Goal: Task Accomplishment & Management: Manage account settings

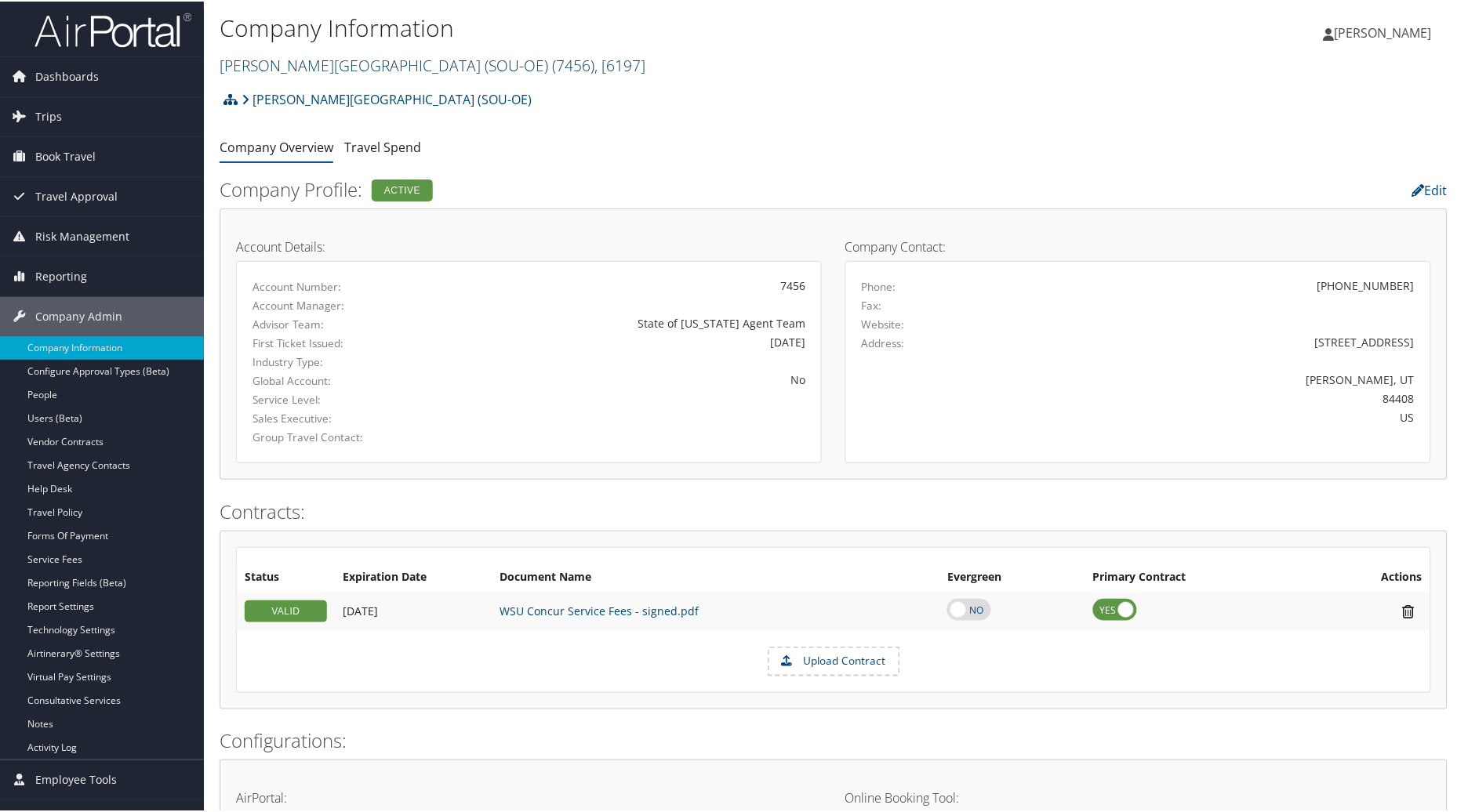
click at [432, 66] on link "Weber State University (SOU-OE) ( 7456 ) , [ 6197 ]" at bounding box center [433, 64] width 425 height 21
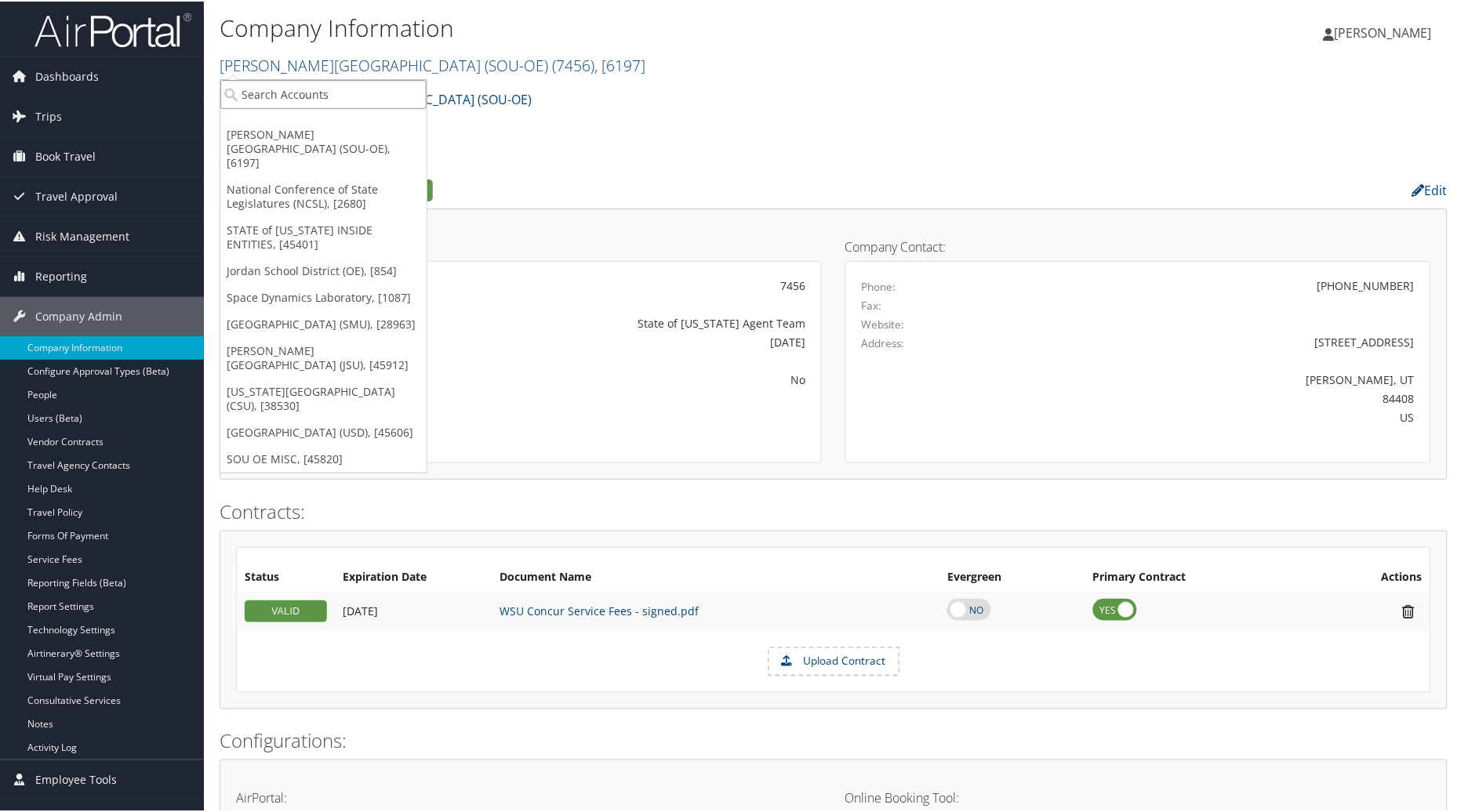
click at [333, 82] on input "search" at bounding box center [323, 93] width 206 height 29
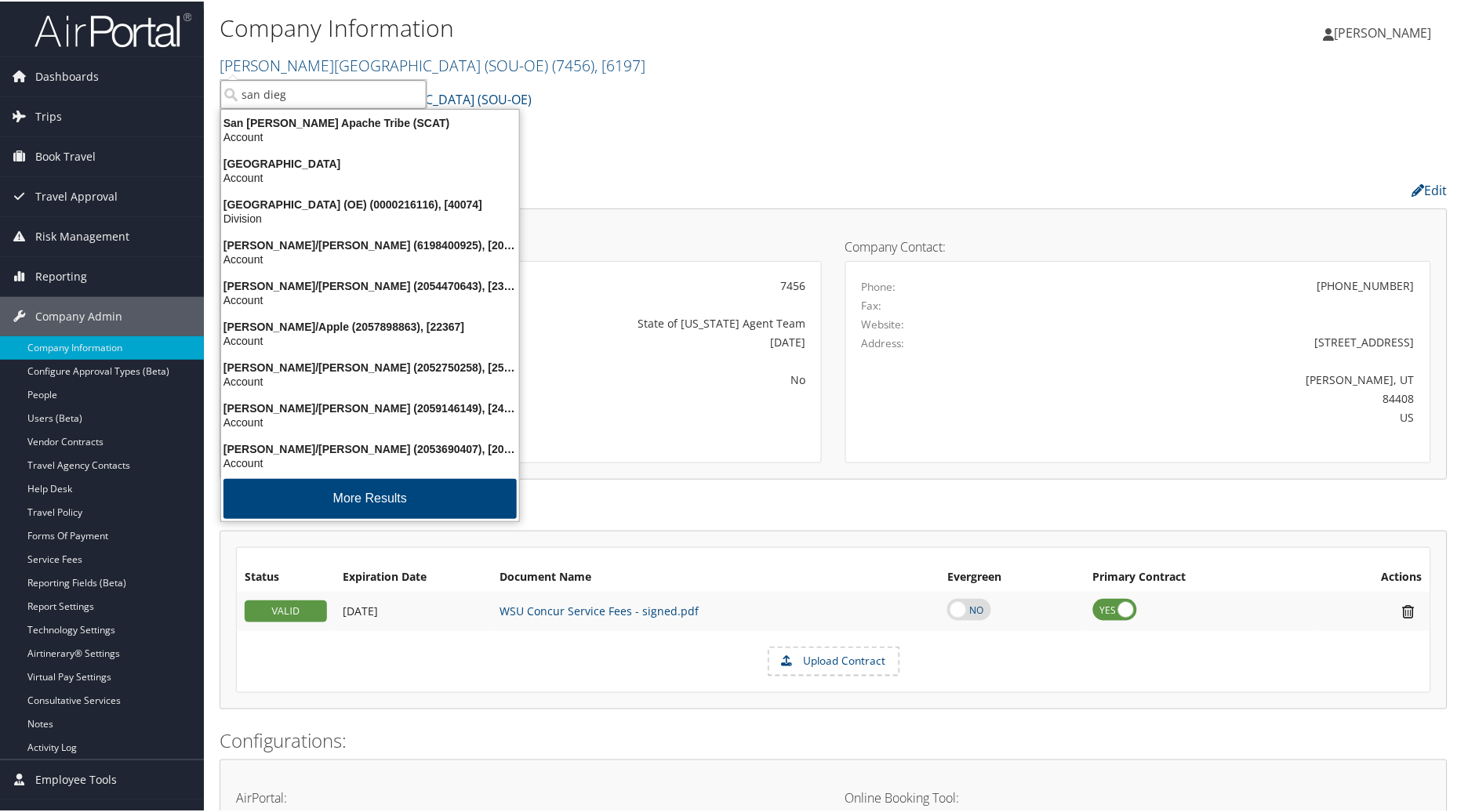
type input "san diego"
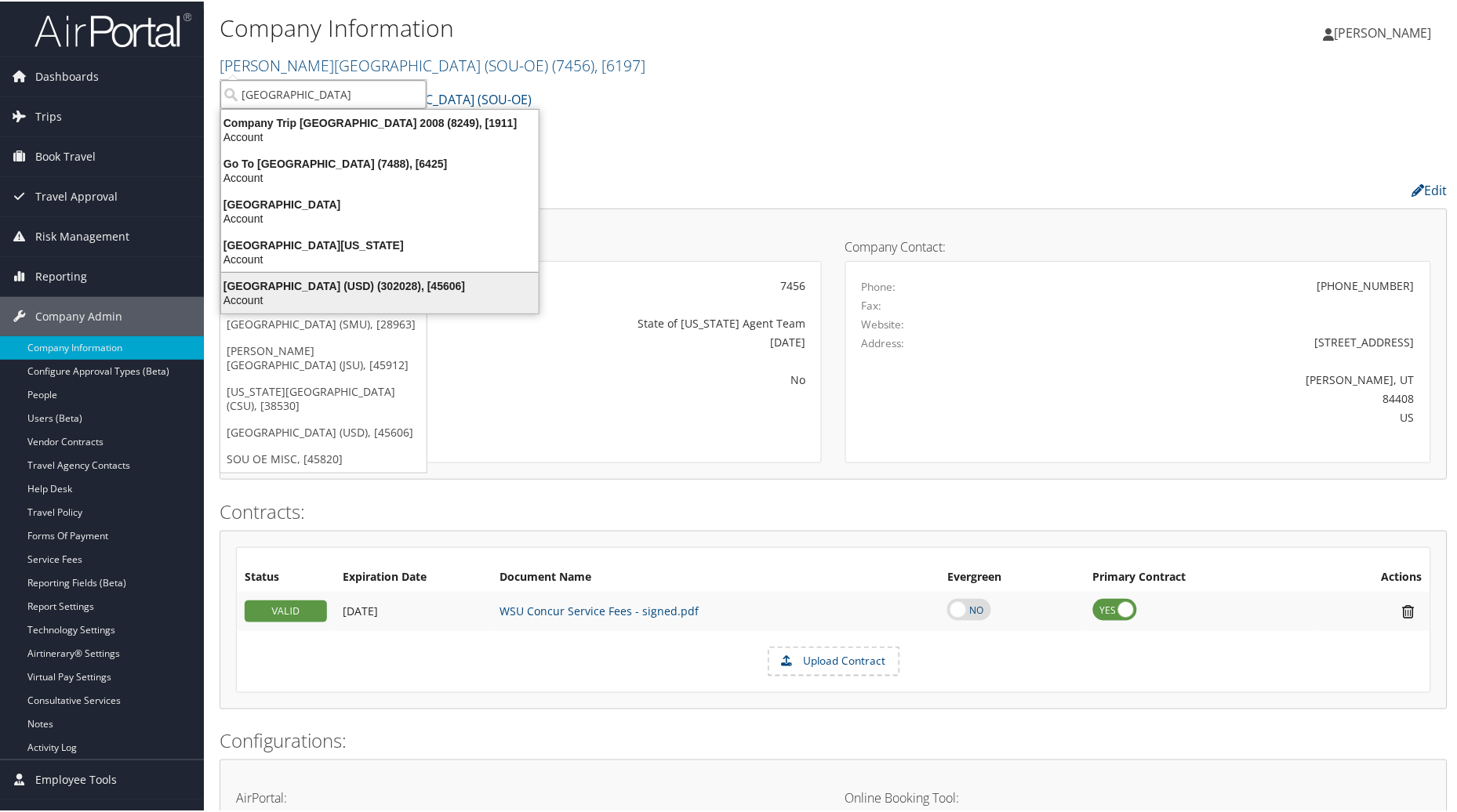
click at [305, 287] on div "University of San Diego (USD) (302028), [45606]" at bounding box center [380, 285] width 337 height 14
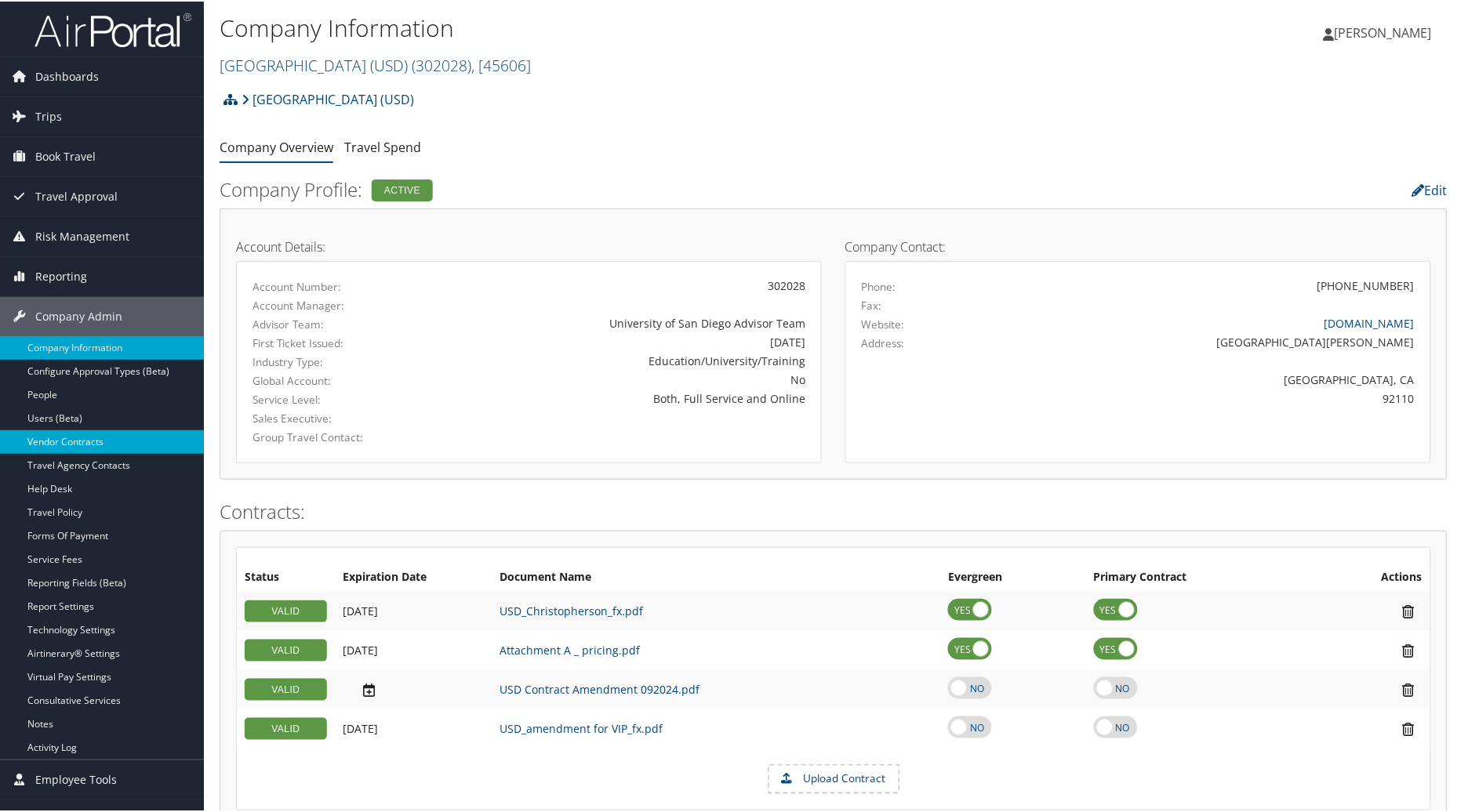
click at [57, 449] on link "Vendor Contracts" at bounding box center [102, 440] width 204 height 23
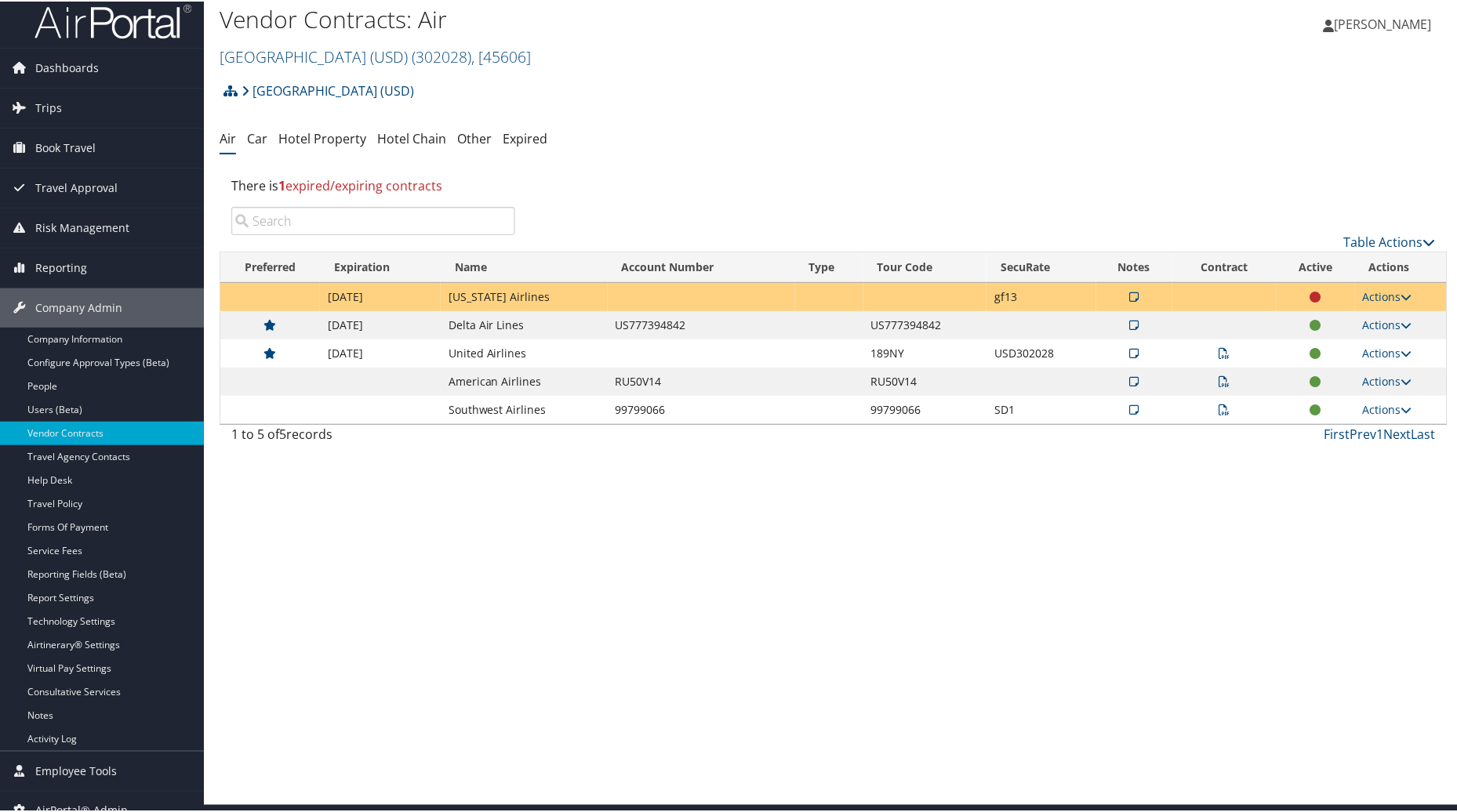
scroll to position [26, 0]
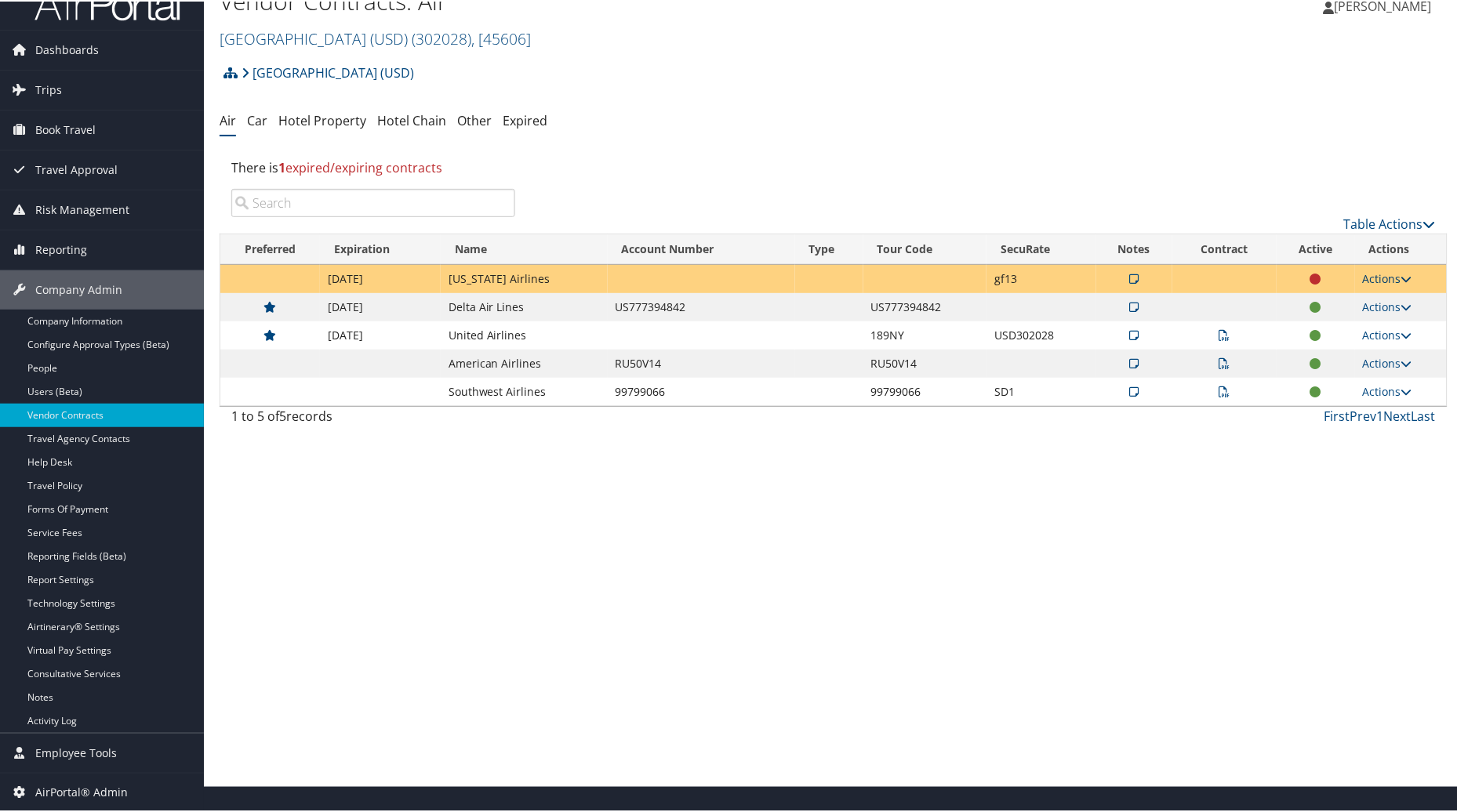
click at [1373, 273] on link "Actions" at bounding box center [1387, 277] width 50 height 15
click at [1338, 349] on link "Edit Contract" at bounding box center [1351, 353] width 104 height 26
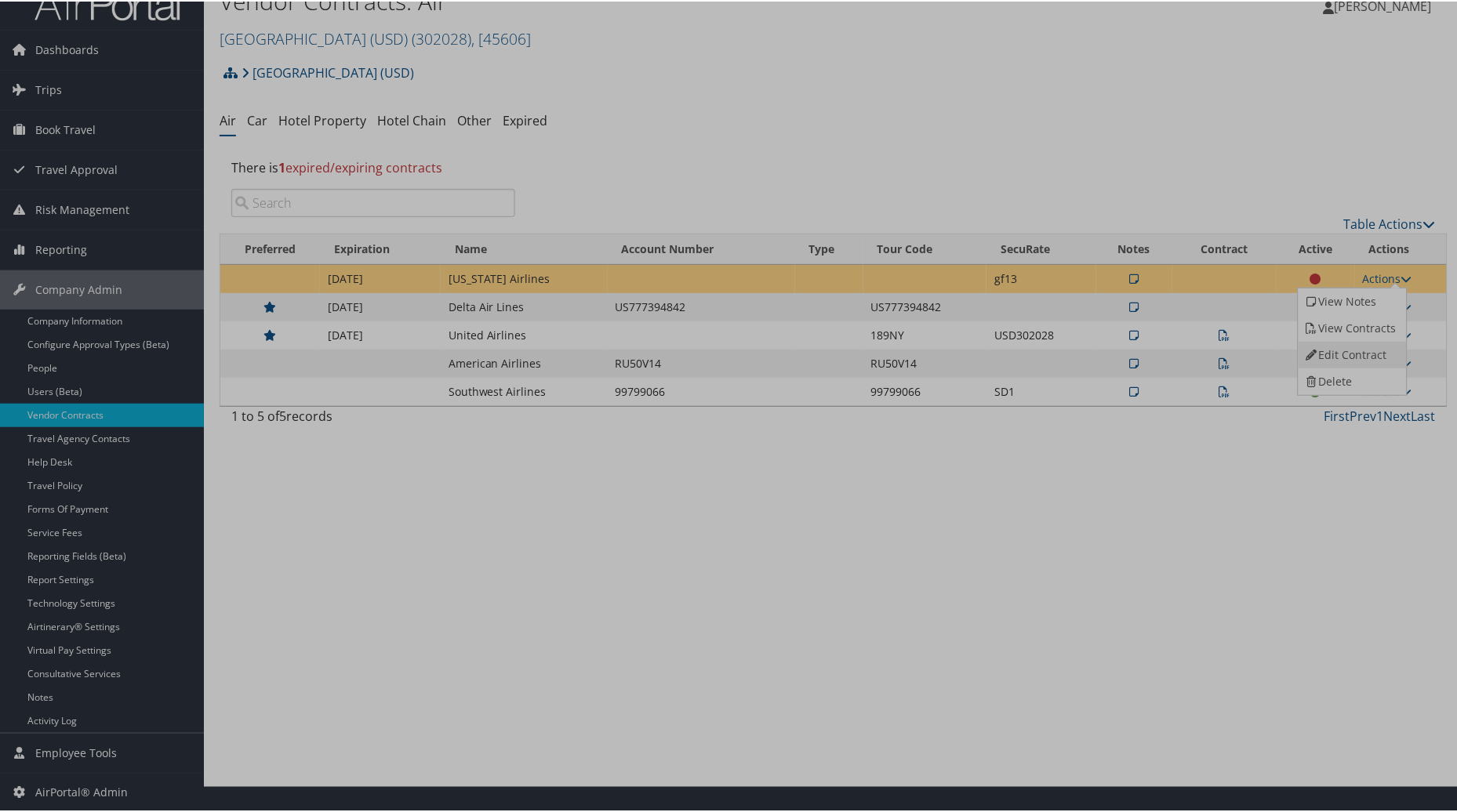
select select "[object Object]"
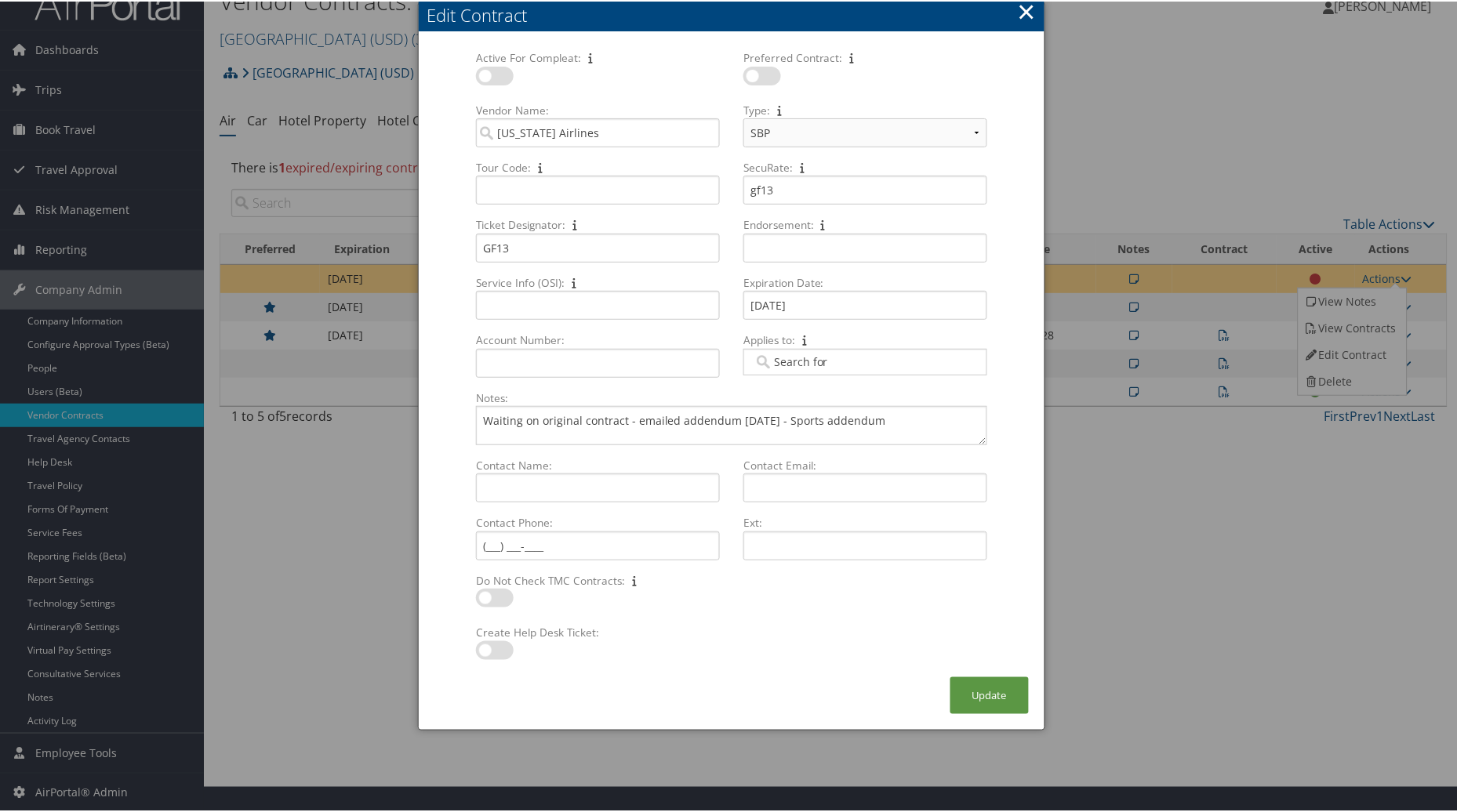
click at [497, 651] on label at bounding box center [494, 649] width 38 height 19
click at [494, 651] on input "checkbox" at bounding box center [489, 651] width 10 height 10
checkbox input "true"
click at [1012, 702] on button "Update" at bounding box center [989, 694] width 78 height 37
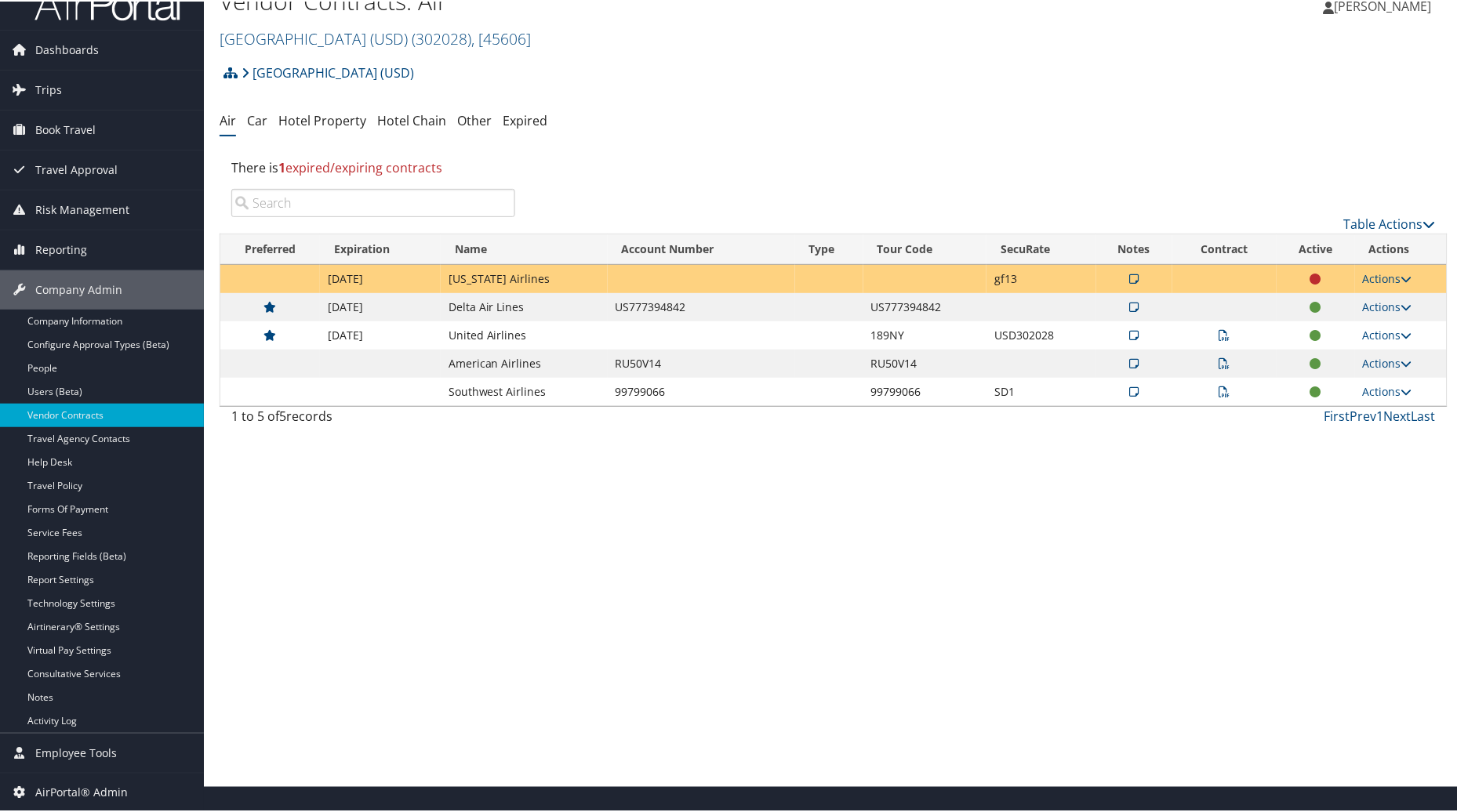
click at [1130, 275] on icon at bounding box center [1134, 277] width 10 height 11
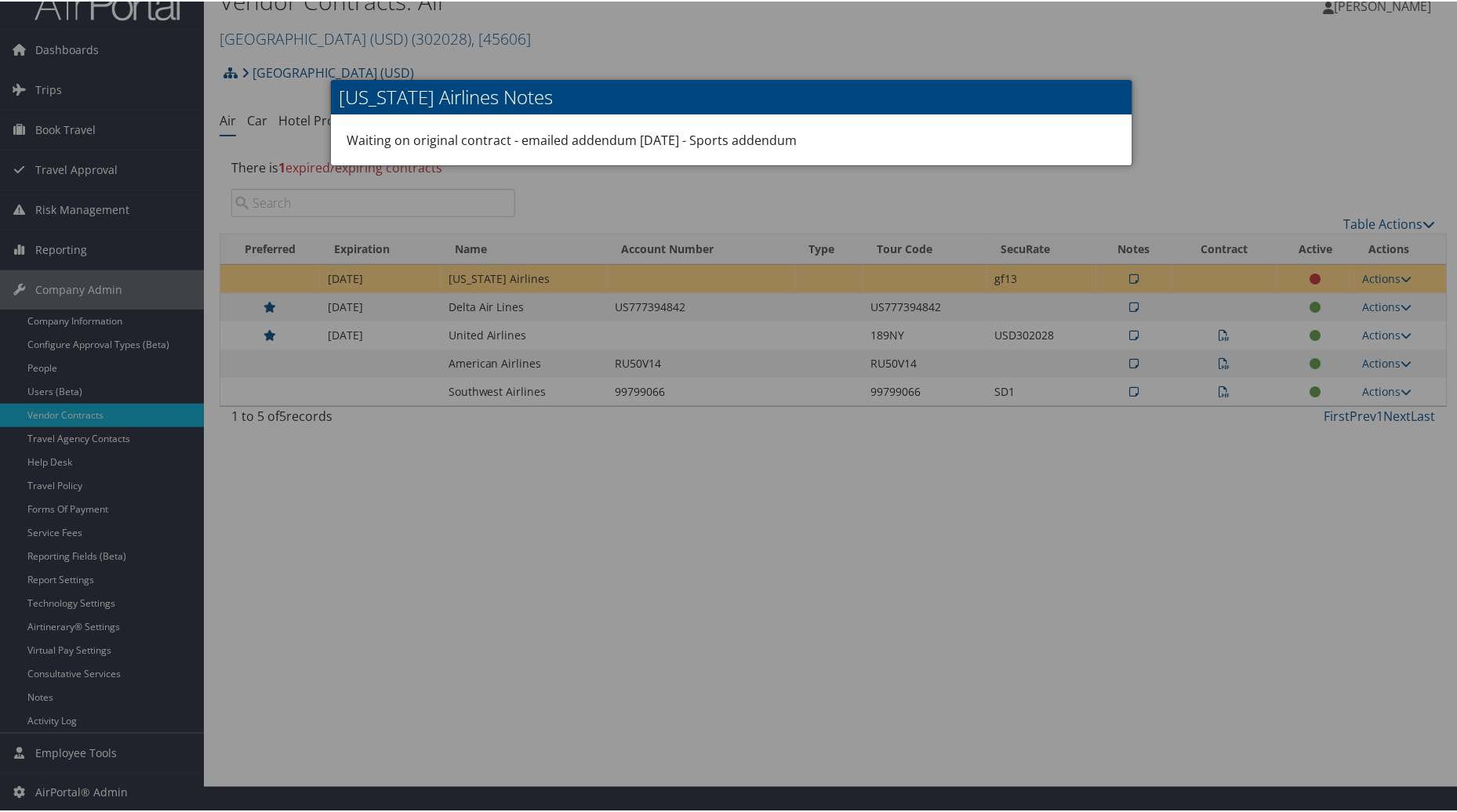
click at [1165, 150] on div at bounding box center [731, 406] width 1463 height 812
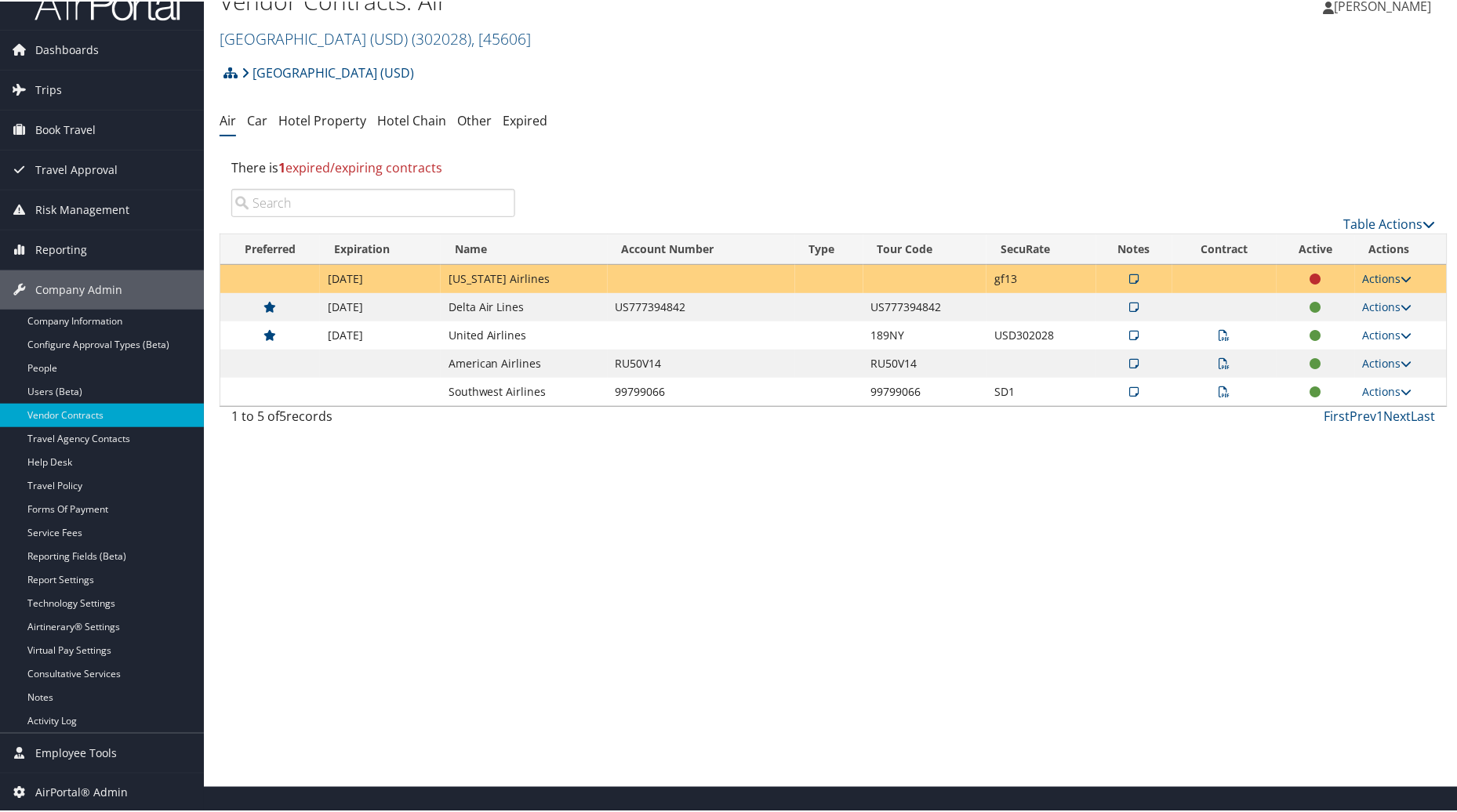
click at [1382, 277] on link "Actions" at bounding box center [1387, 277] width 50 height 15
click at [1325, 343] on link "Edit Contract" at bounding box center [1351, 353] width 104 height 26
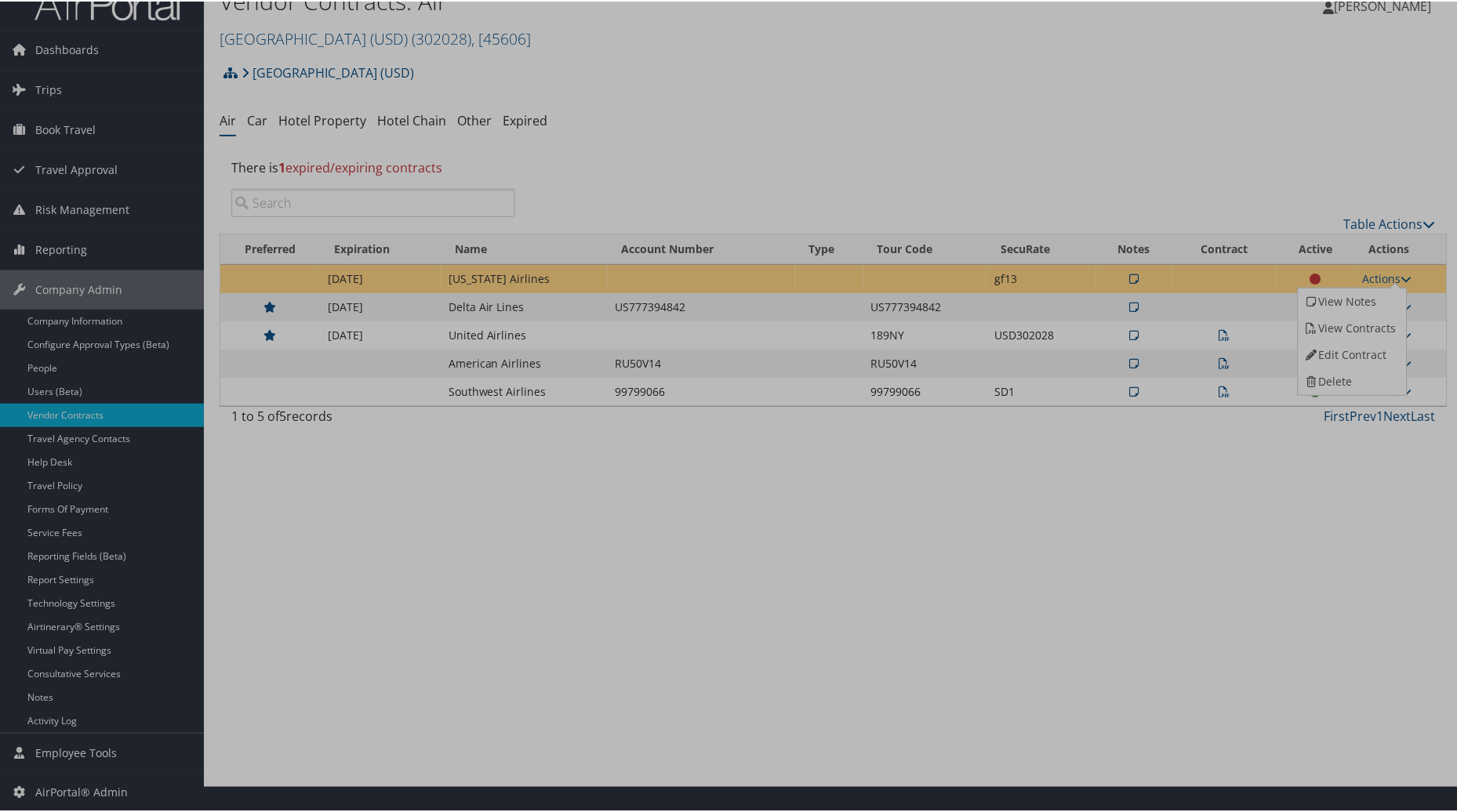
select select "[object Object]"
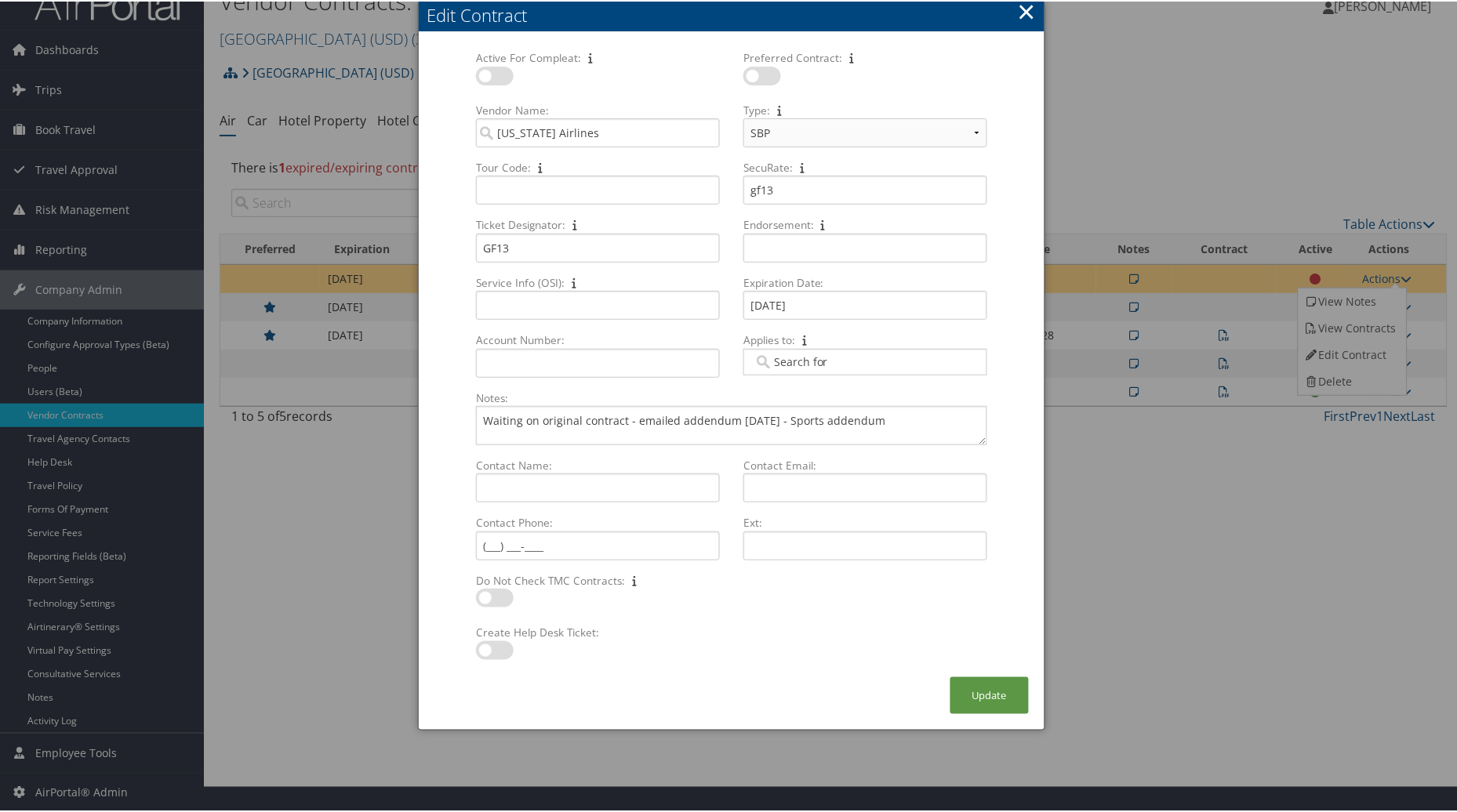
scroll to position [0, 0]
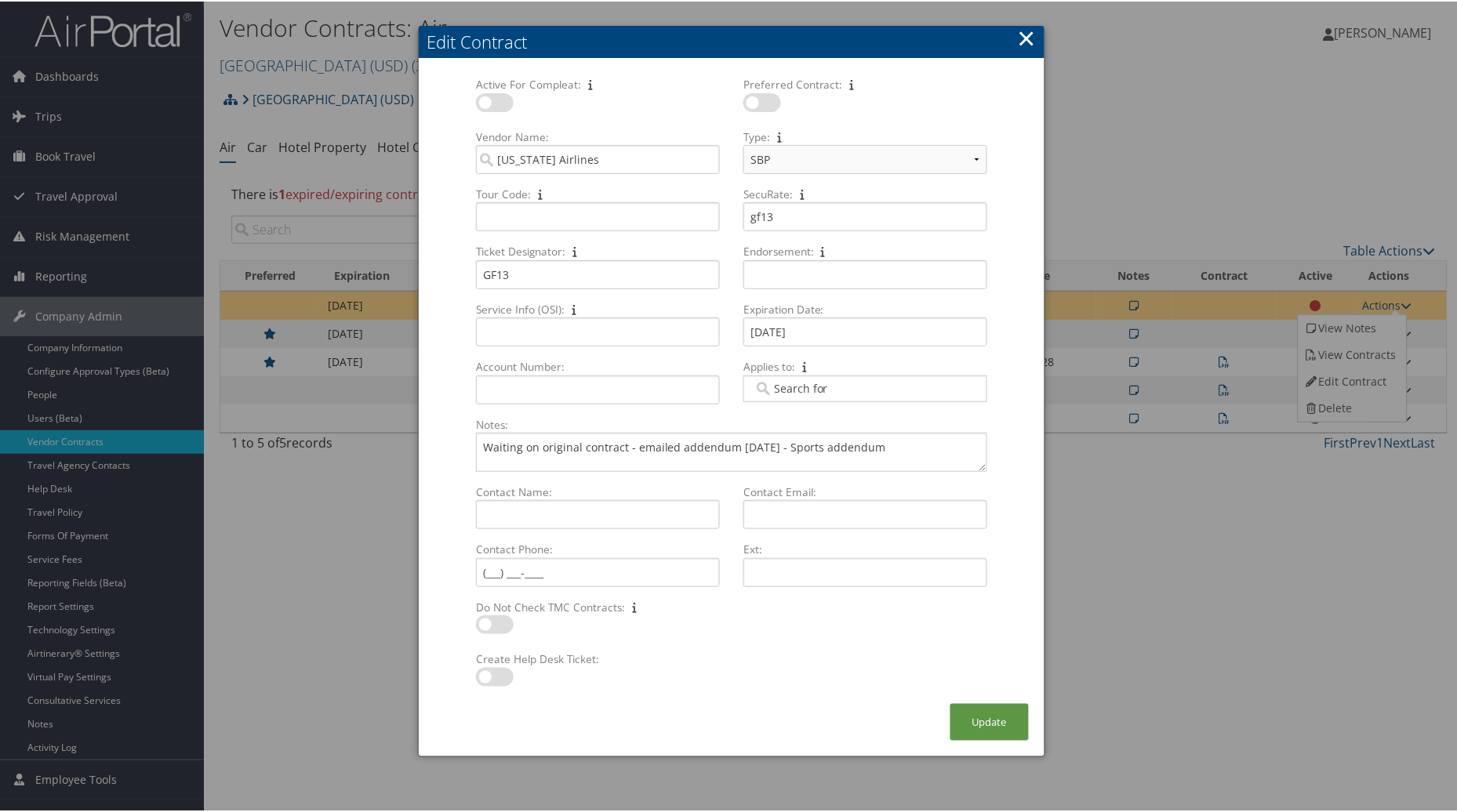
click at [484, 652] on div "Create Help Desk Ticket: Multiple values The selected items contain different v…" at bounding box center [597, 675] width 257 height 52
click at [486, 671] on label at bounding box center [494, 675] width 38 height 19
click at [486, 673] on input "checkbox" at bounding box center [489, 678] width 10 height 10
checkbox input "true"
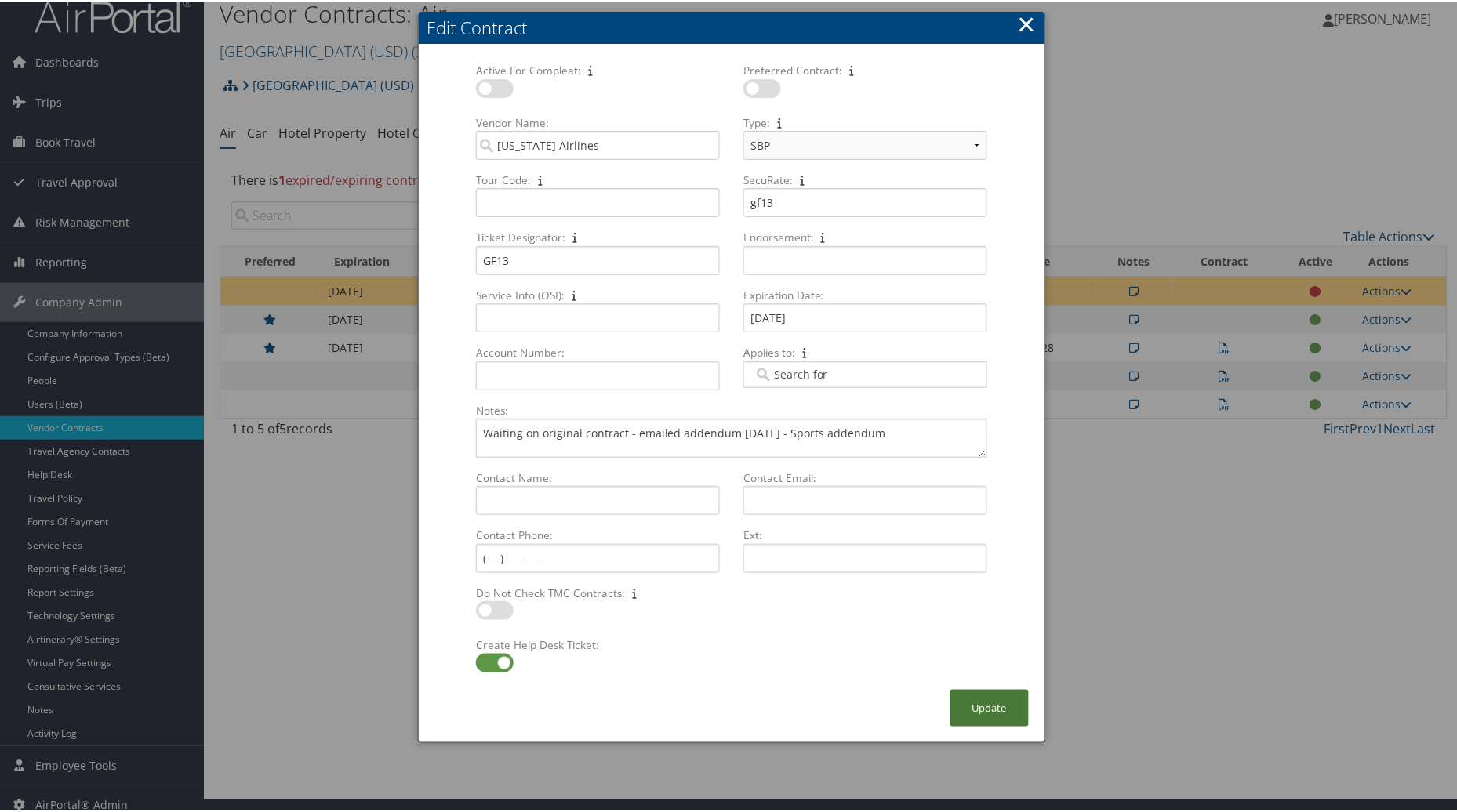
scroll to position [26, 0]
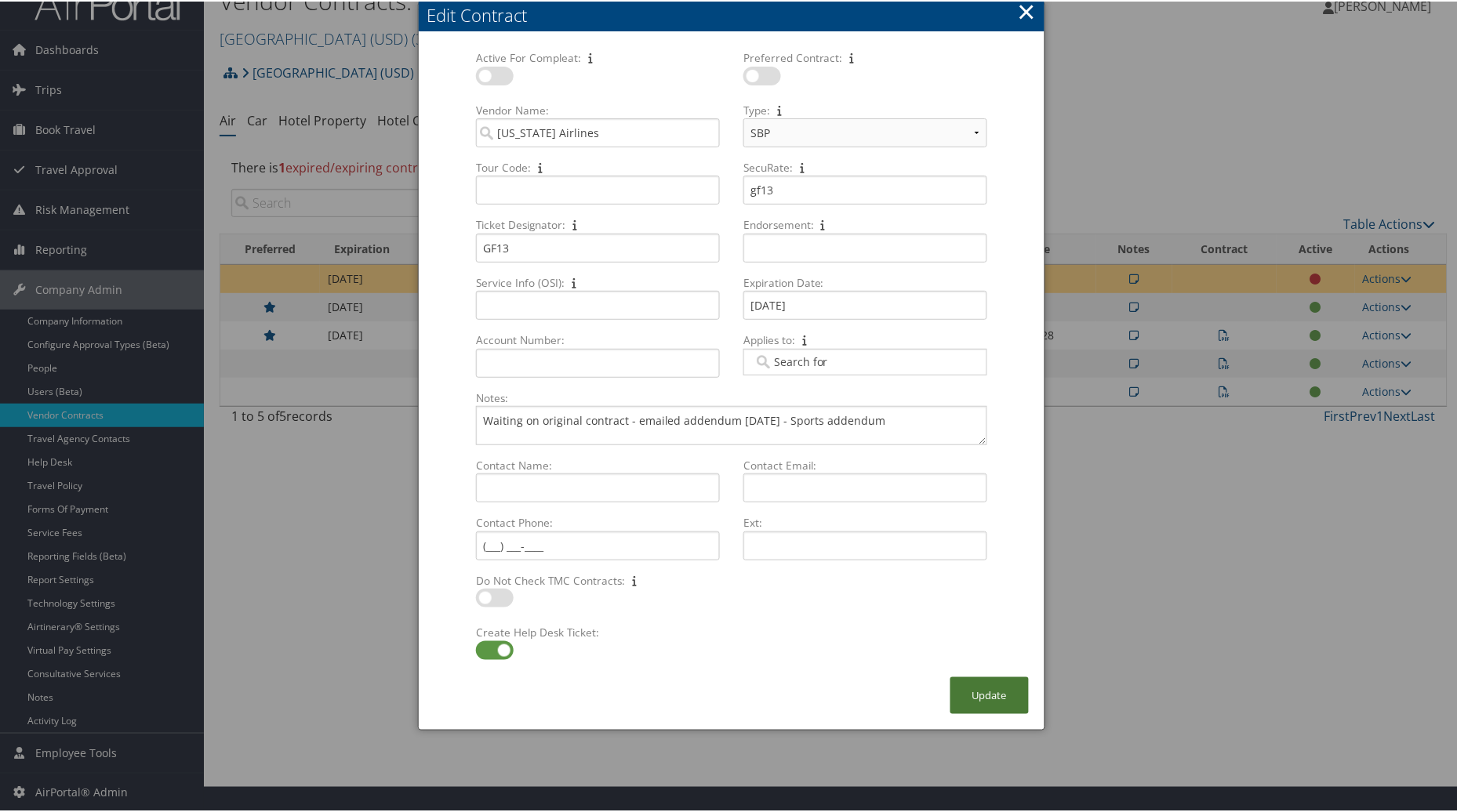
click at [976, 714] on div "Update" at bounding box center [989, 702] width 110 height 53
click at [981, 691] on button "Update" at bounding box center [989, 694] width 78 height 37
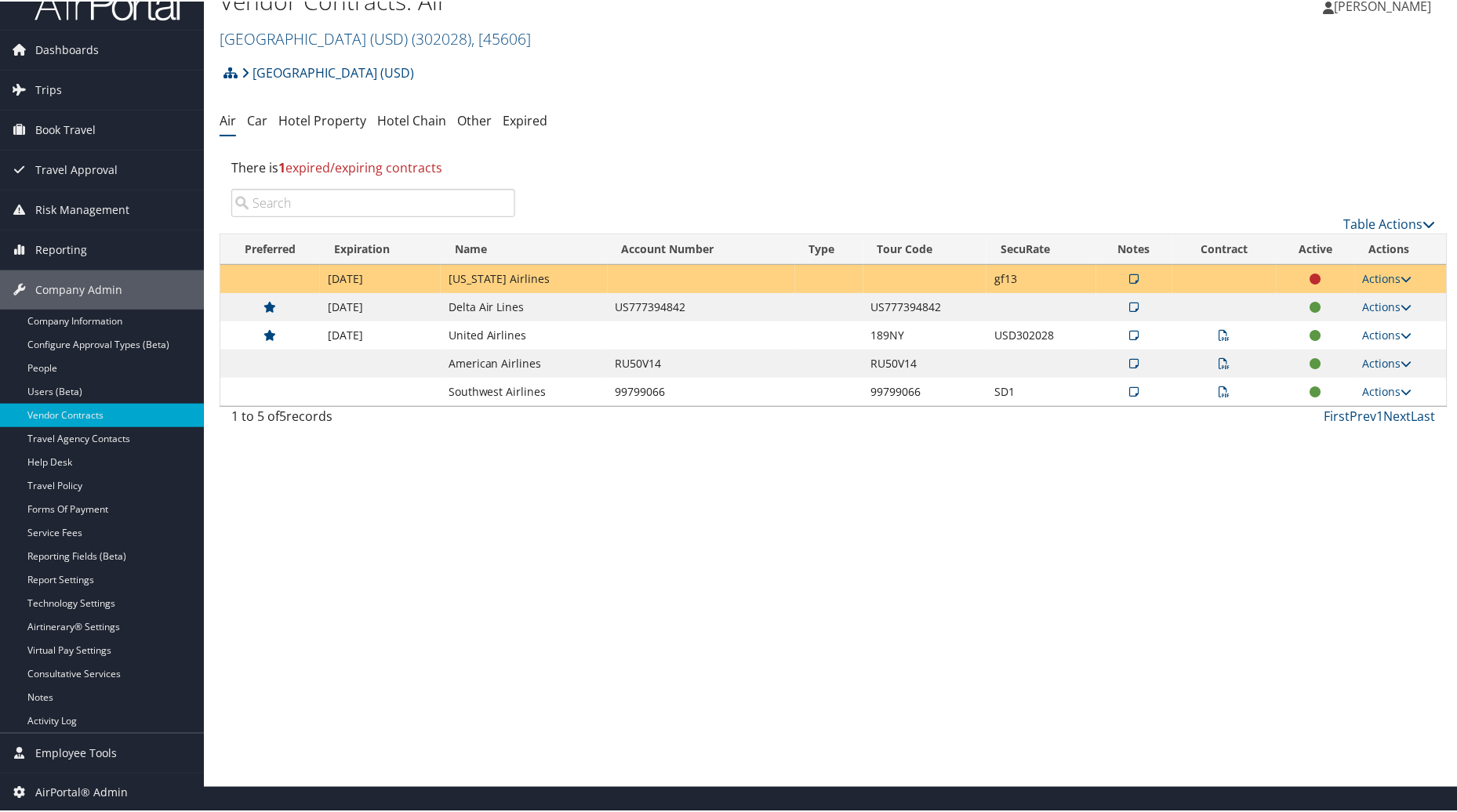
click at [1134, 274] on icon at bounding box center [1134, 277] width 10 height 11
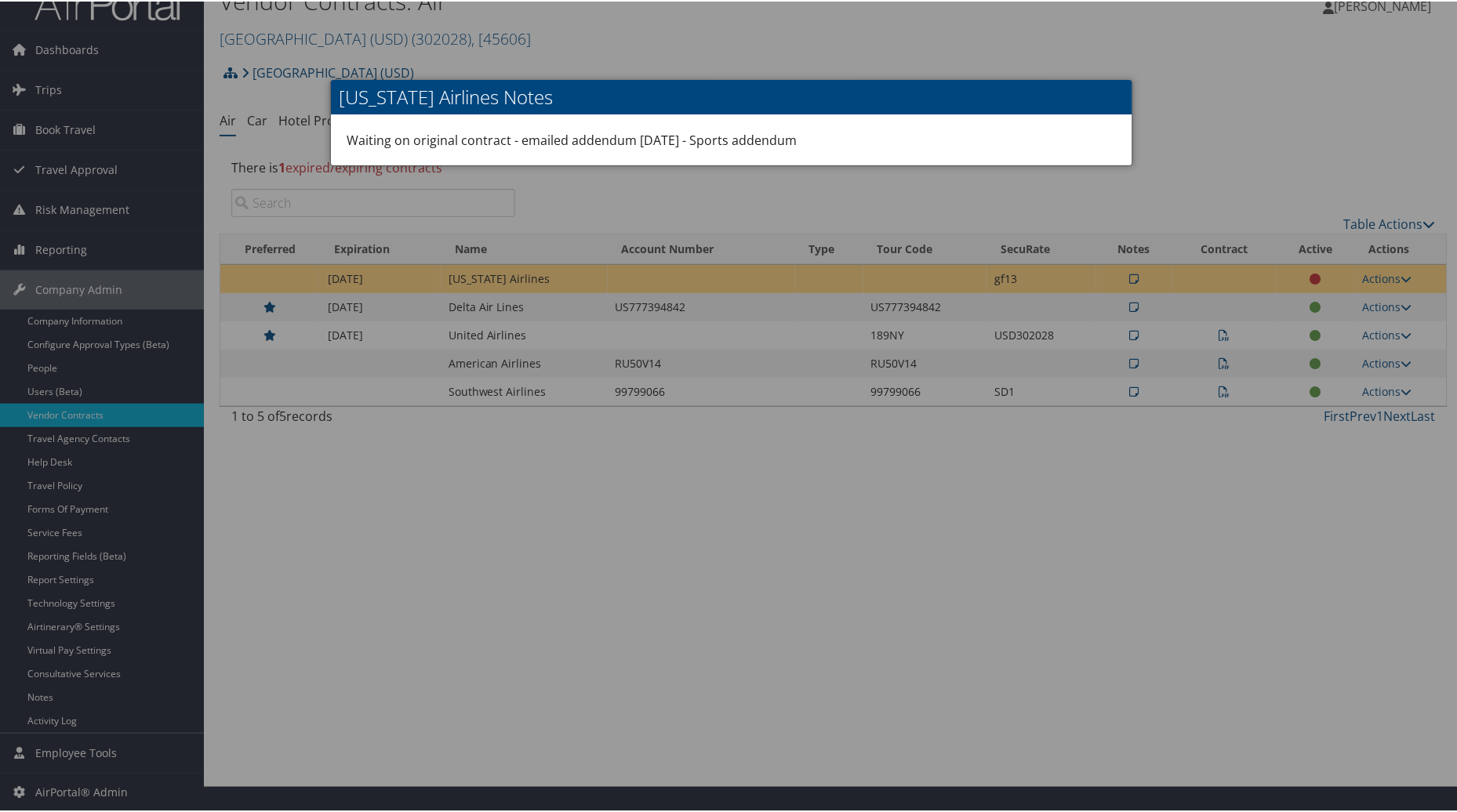
drag, startPoint x: 1053, startPoint y: 452, endPoint x: 1178, endPoint y: 377, distance: 145.8
click at [1064, 440] on div at bounding box center [731, 406] width 1463 height 812
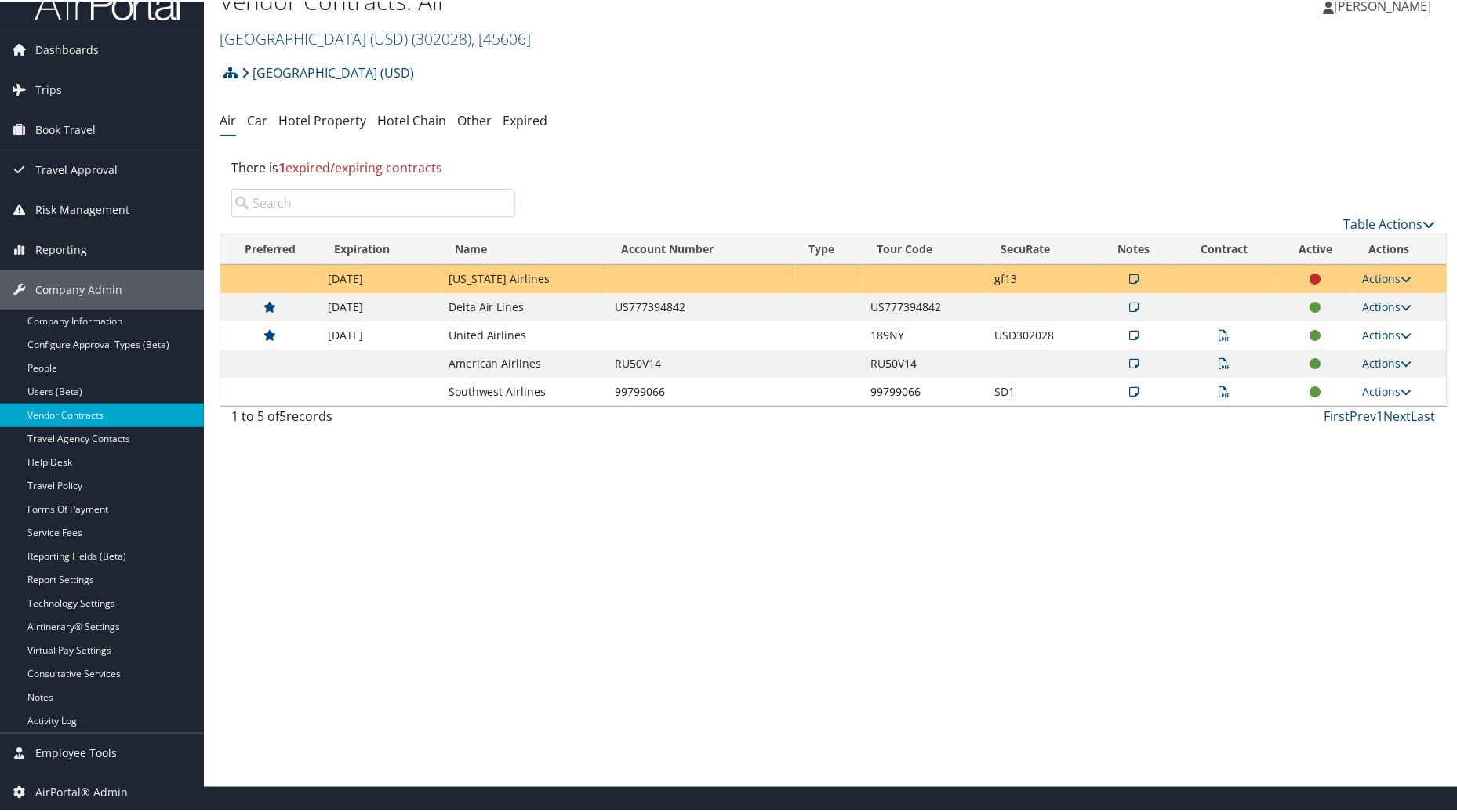
click at [1310, 277] on icon at bounding box center [1315, 277] width 11 height 11
click at [1383, 276] on link "Actions" at bounding box center [1387, 277] width 50 height 15
click at [1334, 350] on link "Edit Contract" at bounding box center [1351, 353] width 104 height 26
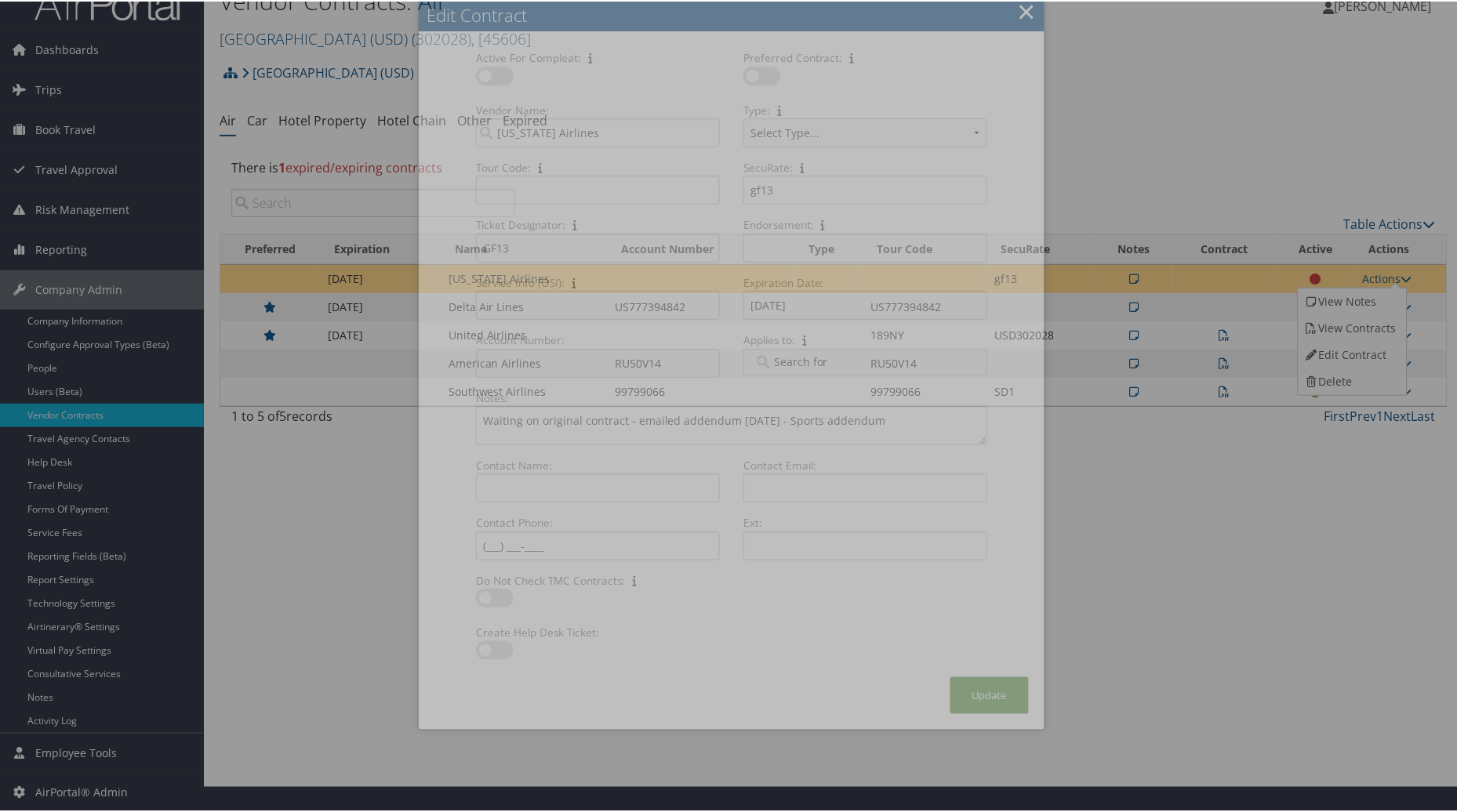
select select "[object Object]"
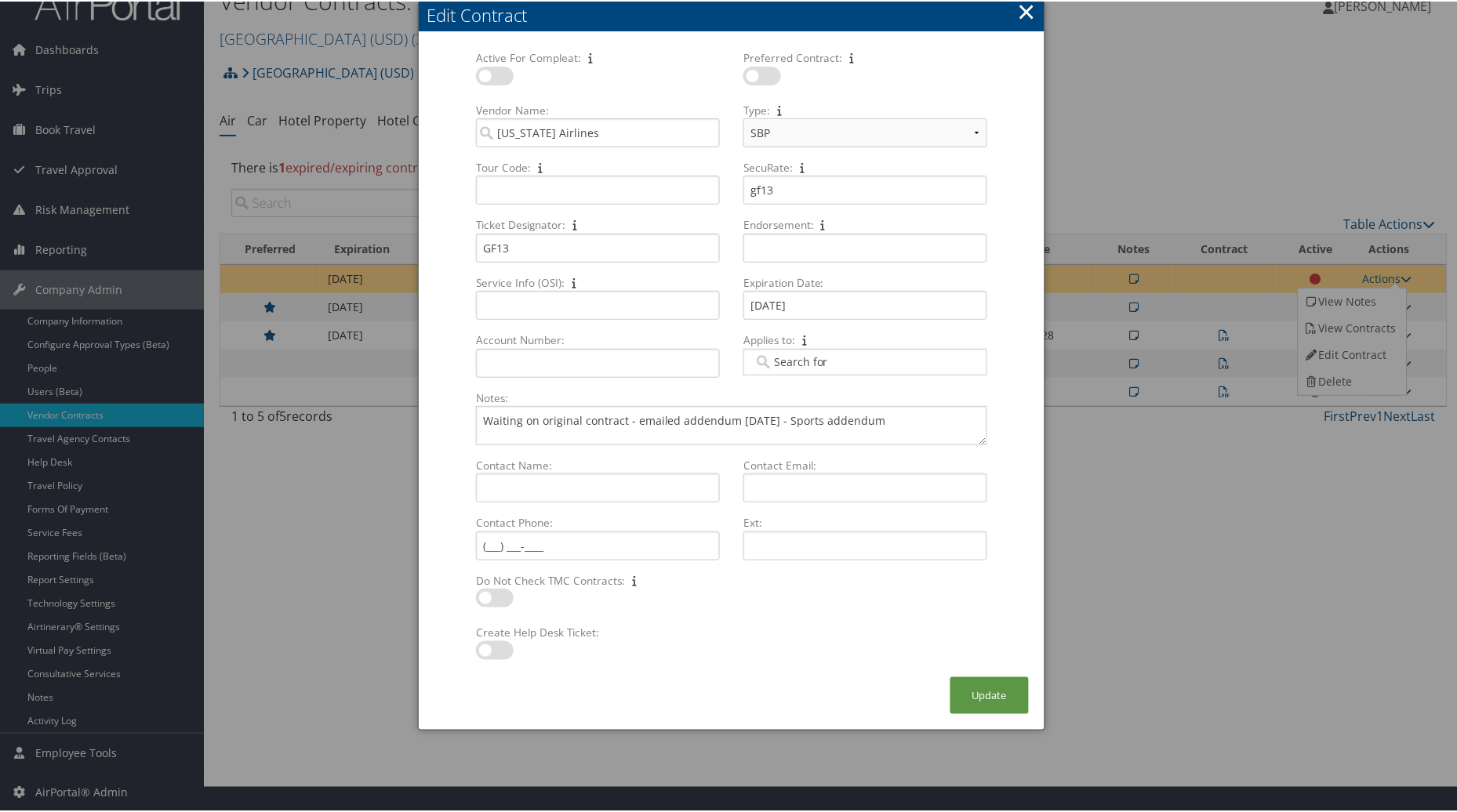
click at [535, 502] on div "Multiple values The selected items contain different values for this input. To …" at bounding box center [597, 492] width 257 height 42
click at [535, 500] on input "Contact Name: Multiple values The selected items contain different values for t…" at bounding box center [597, 486] width 244 height 29
type input "Leanna Davidson"
click at [988, 680] on button "Update" at bounding box center [989, 694] width 78 height 37
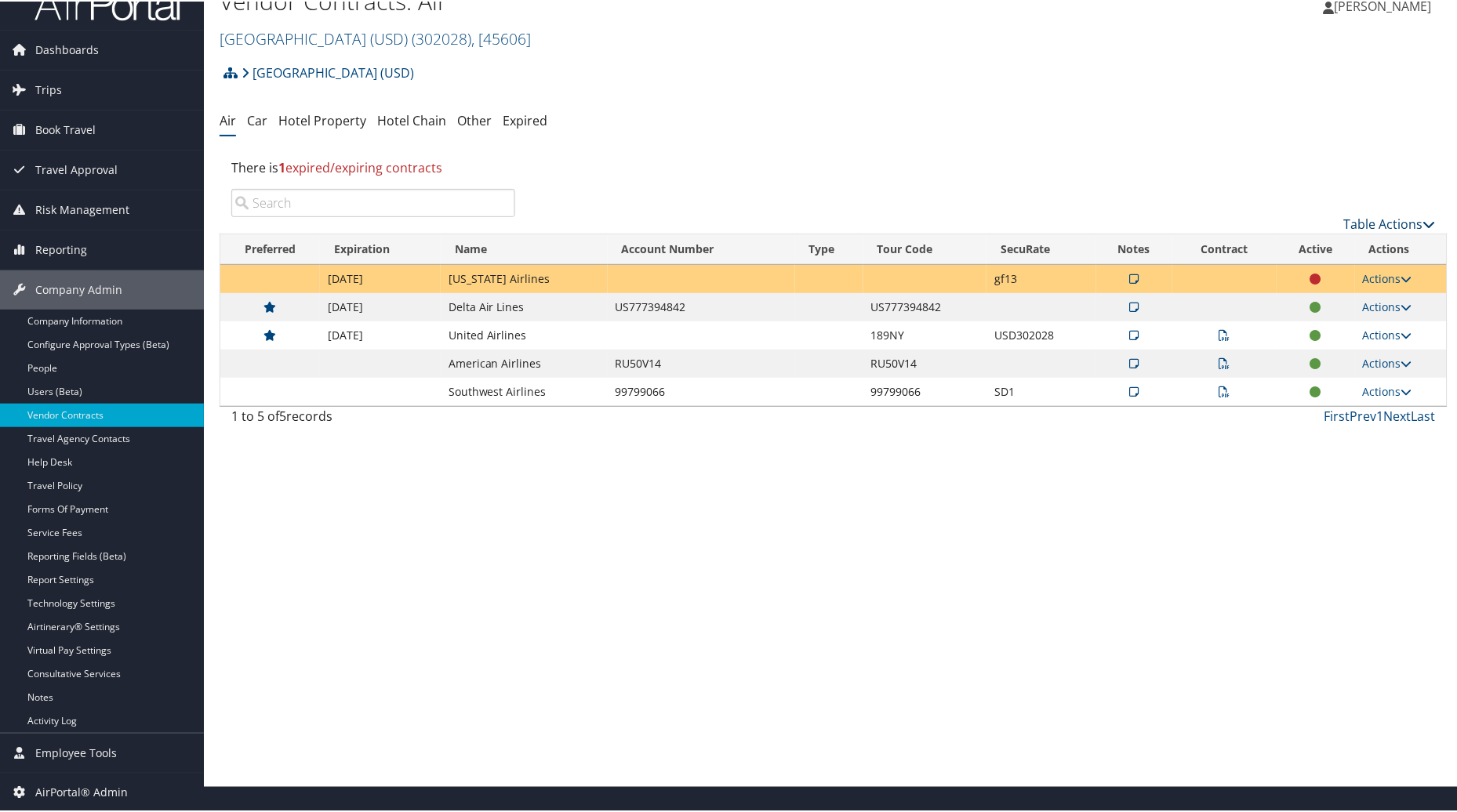
click at [1355, 221] on link "Table Actions" at bounding box center [1389, 223] width 92 height 18
click at [1319, 248] on link "Create New Contract" at bounding box center [1338, 246] width 206 height 26
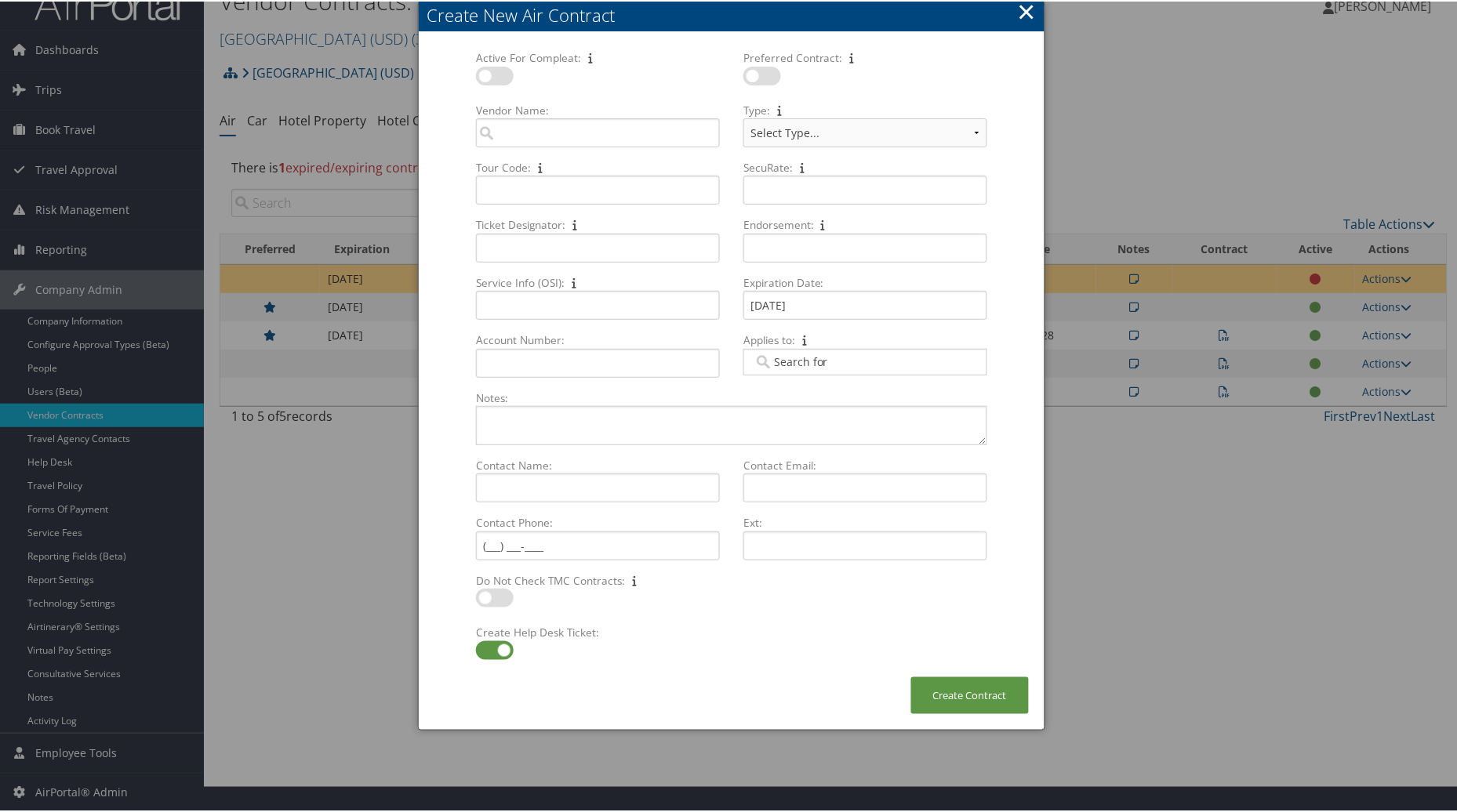
click at [752, 20] on div "Create New Air Contract" at bounding box center [735, 14] width 618 height 24
click at [1020, 19] on button "×" at bounding box center [1027, 10] width 18 height 31
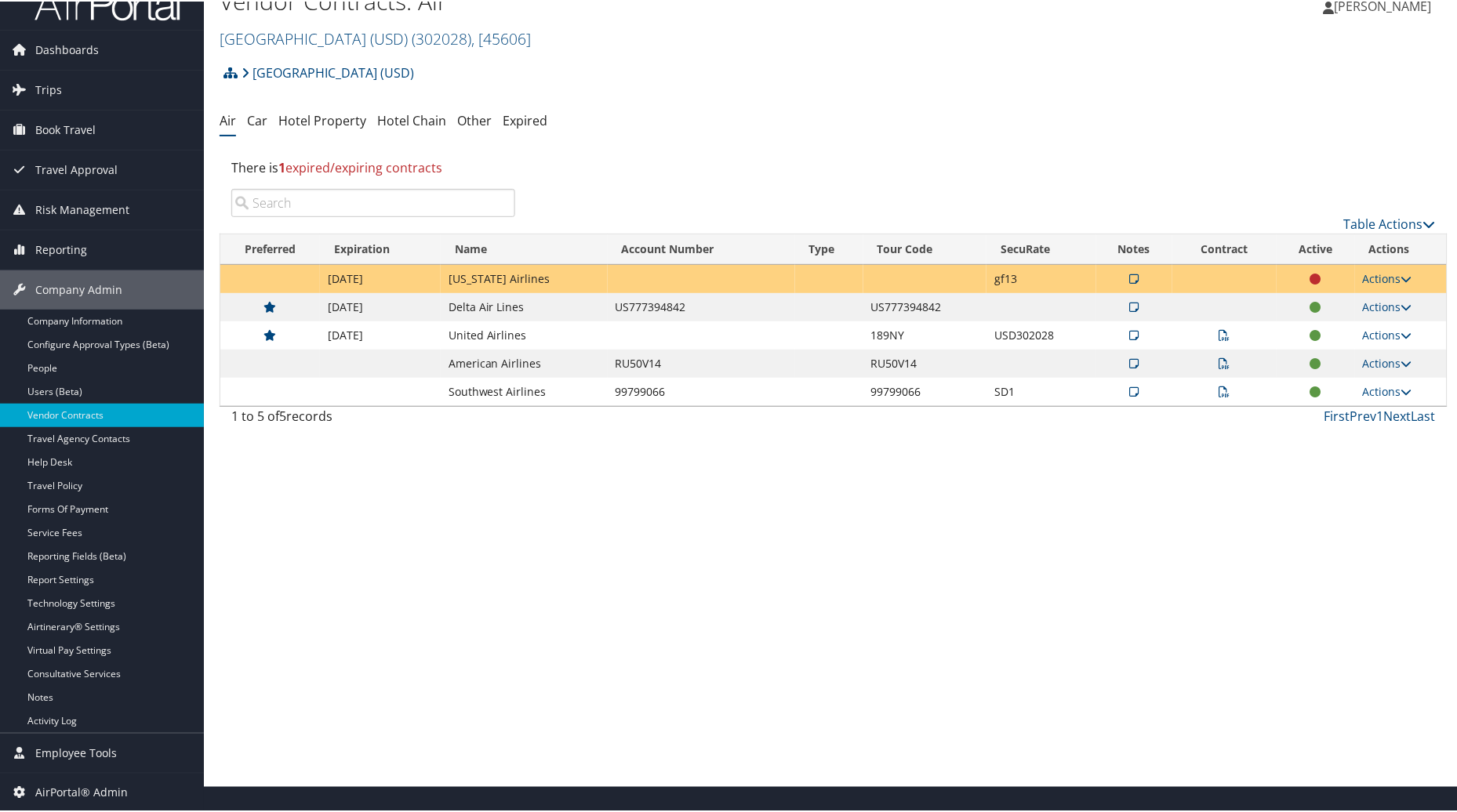
click at [1129, 276] on icon at bounding box center [1134, 277] width 10 height 11
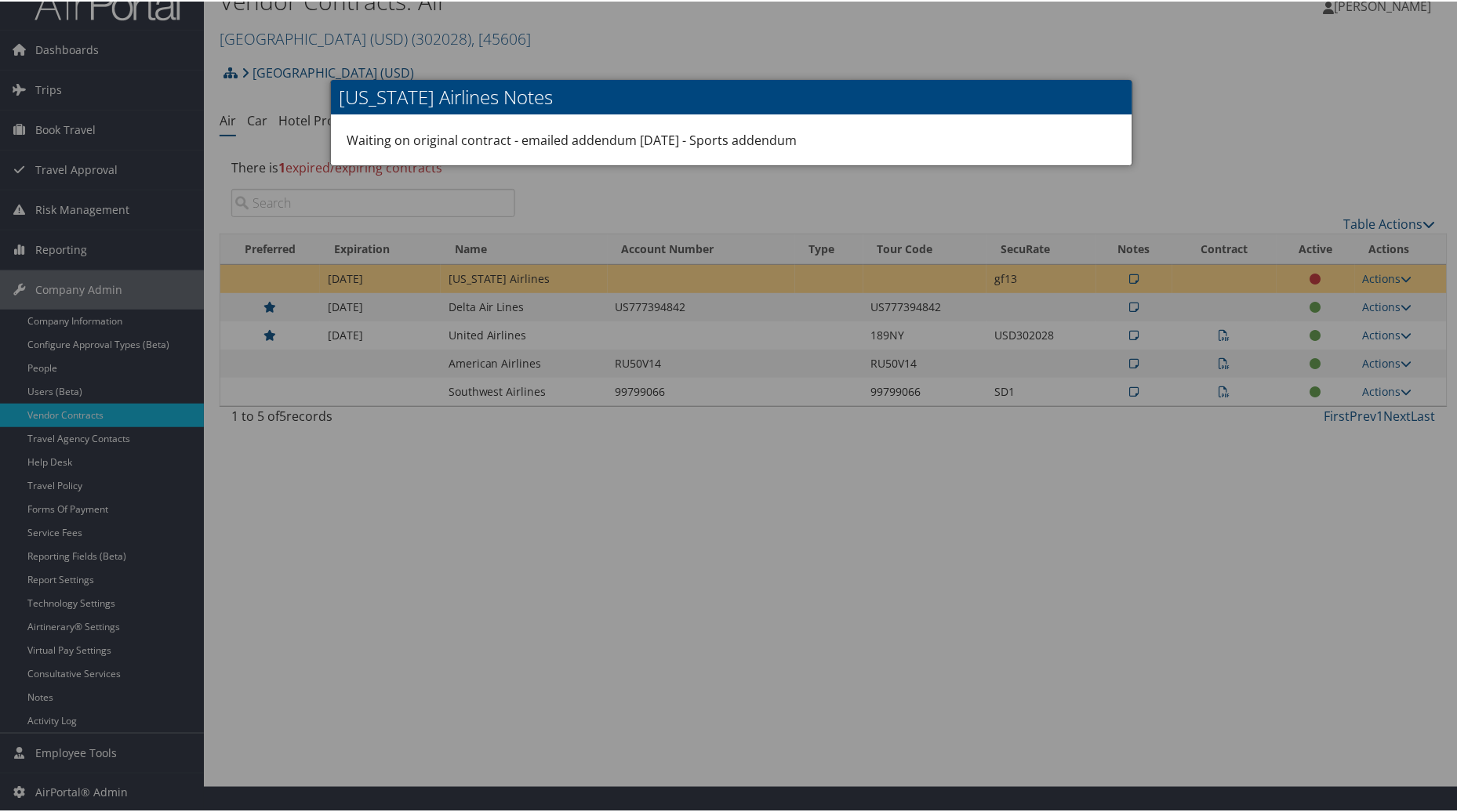
click at [1251, 90] on div at bounding box center [731, 406] width 1463 height 812
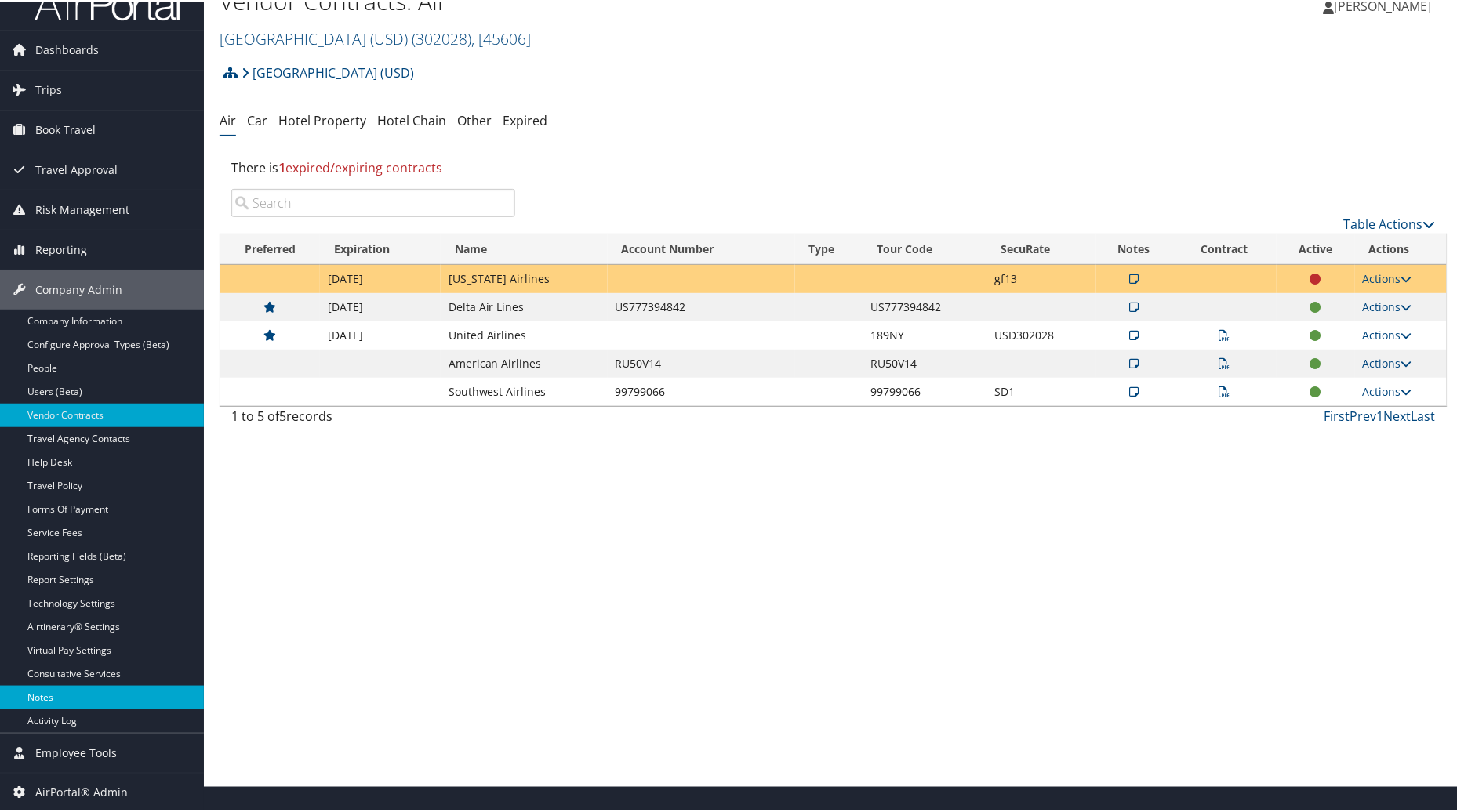
click at [77, 699] on link "Notes" at bounding box center [102, 695] width 204 height 23
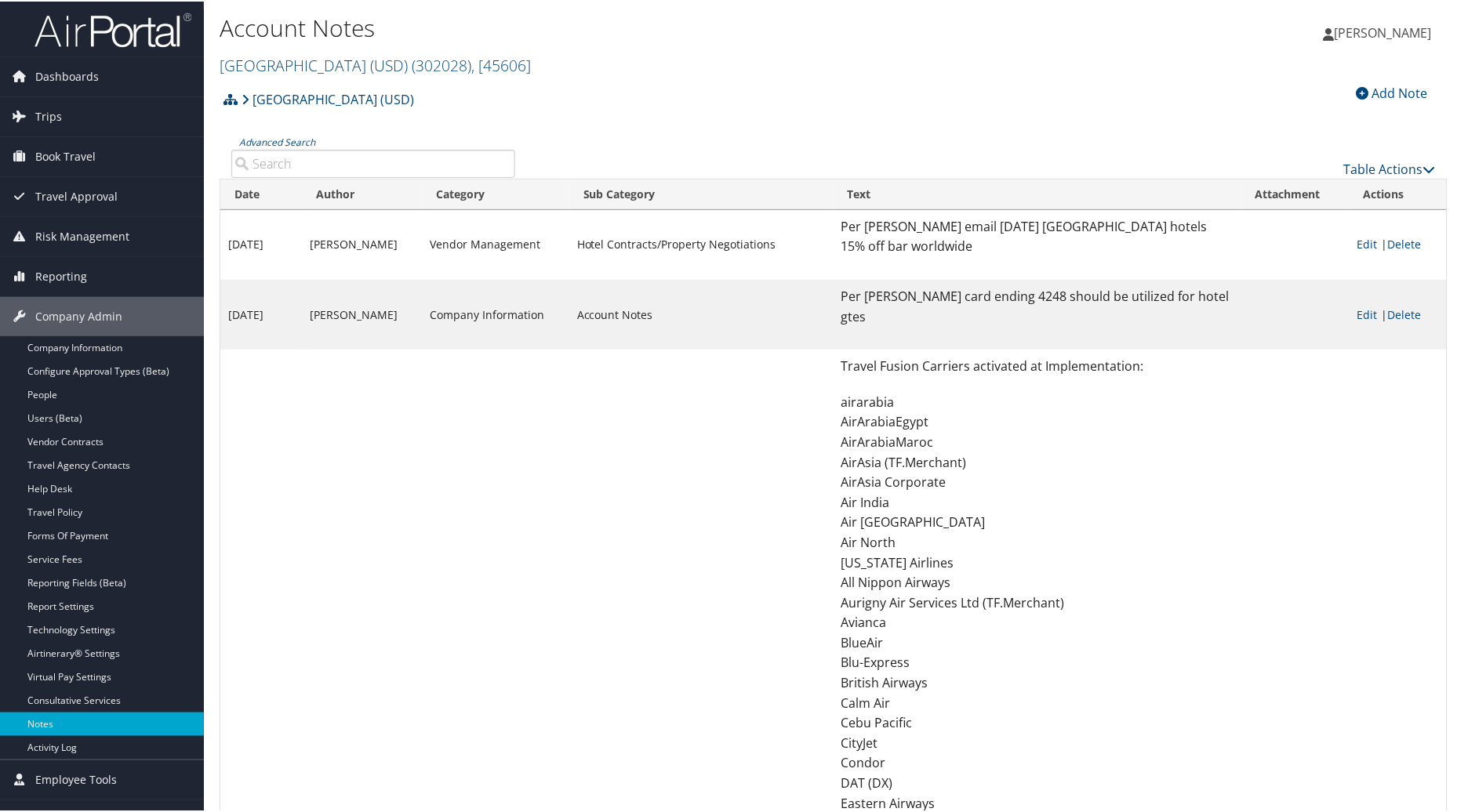
click at [1377, 87] on div "Add Note" at bounding box center [1391, 92] width 87 height 19
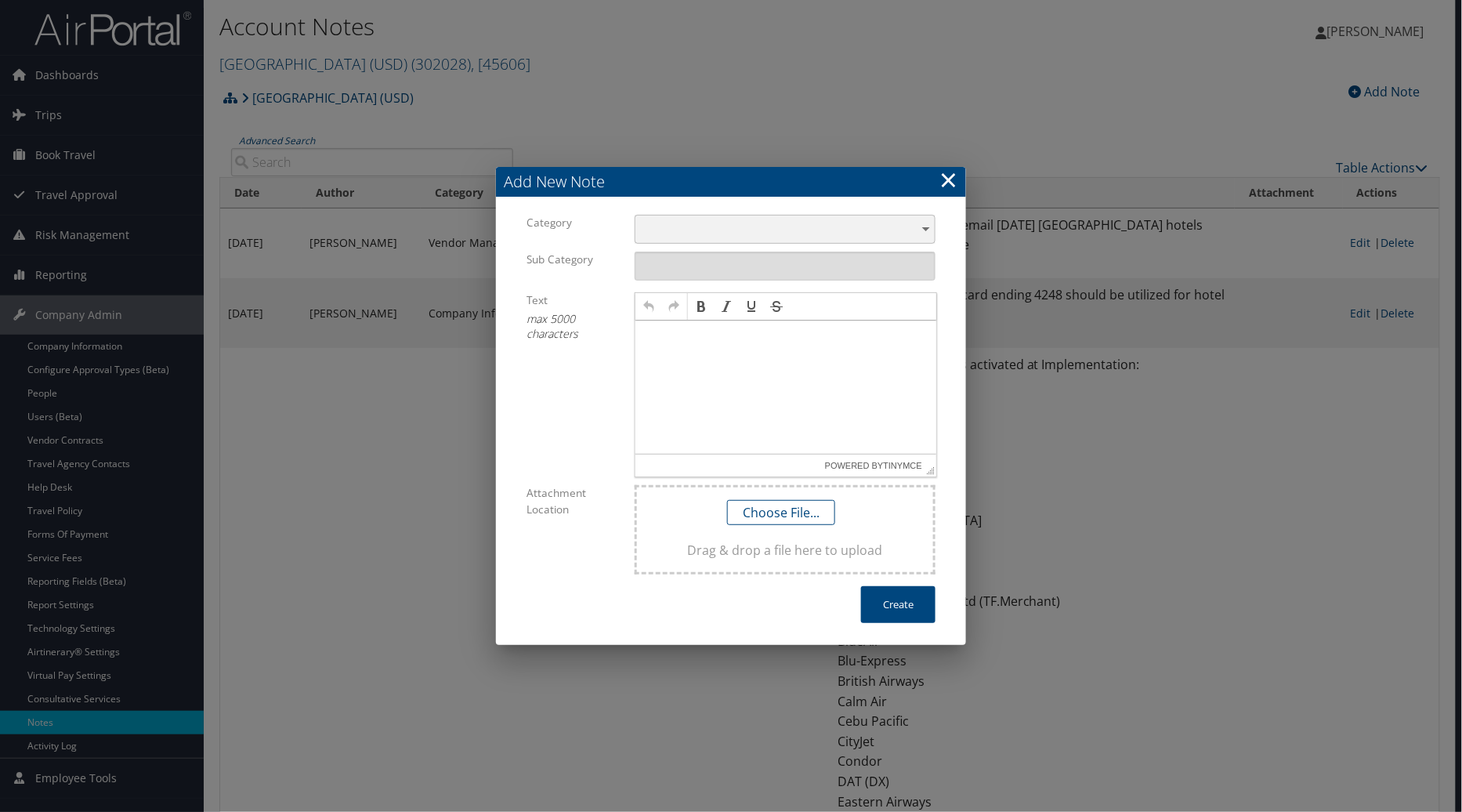
click at [934, 224] on div "​" at bounding box center [785, 229] width 301 height 29
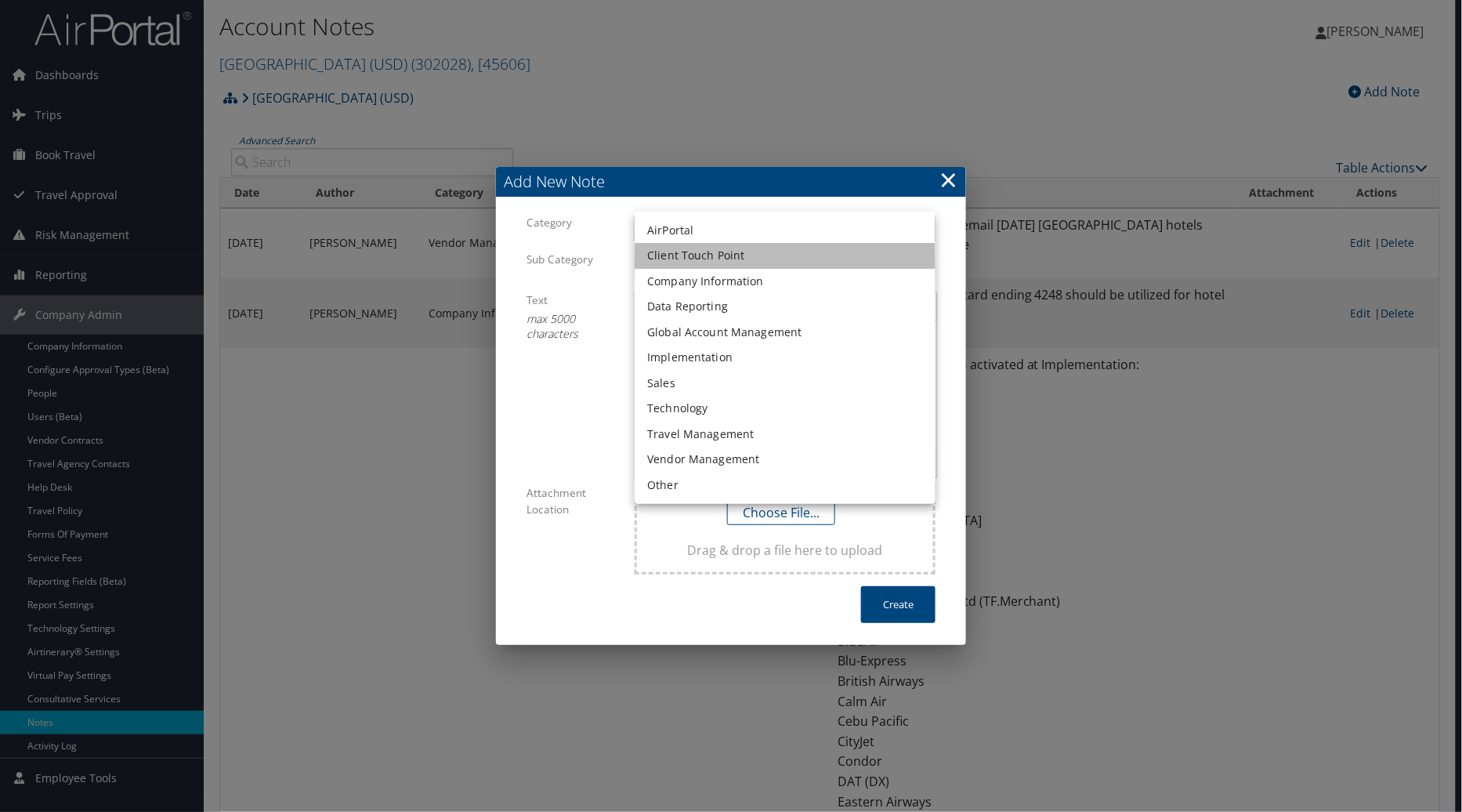
click at [759, 259] on li "Client Touch Point" at bounding box center [785, 256] width 301 height 26
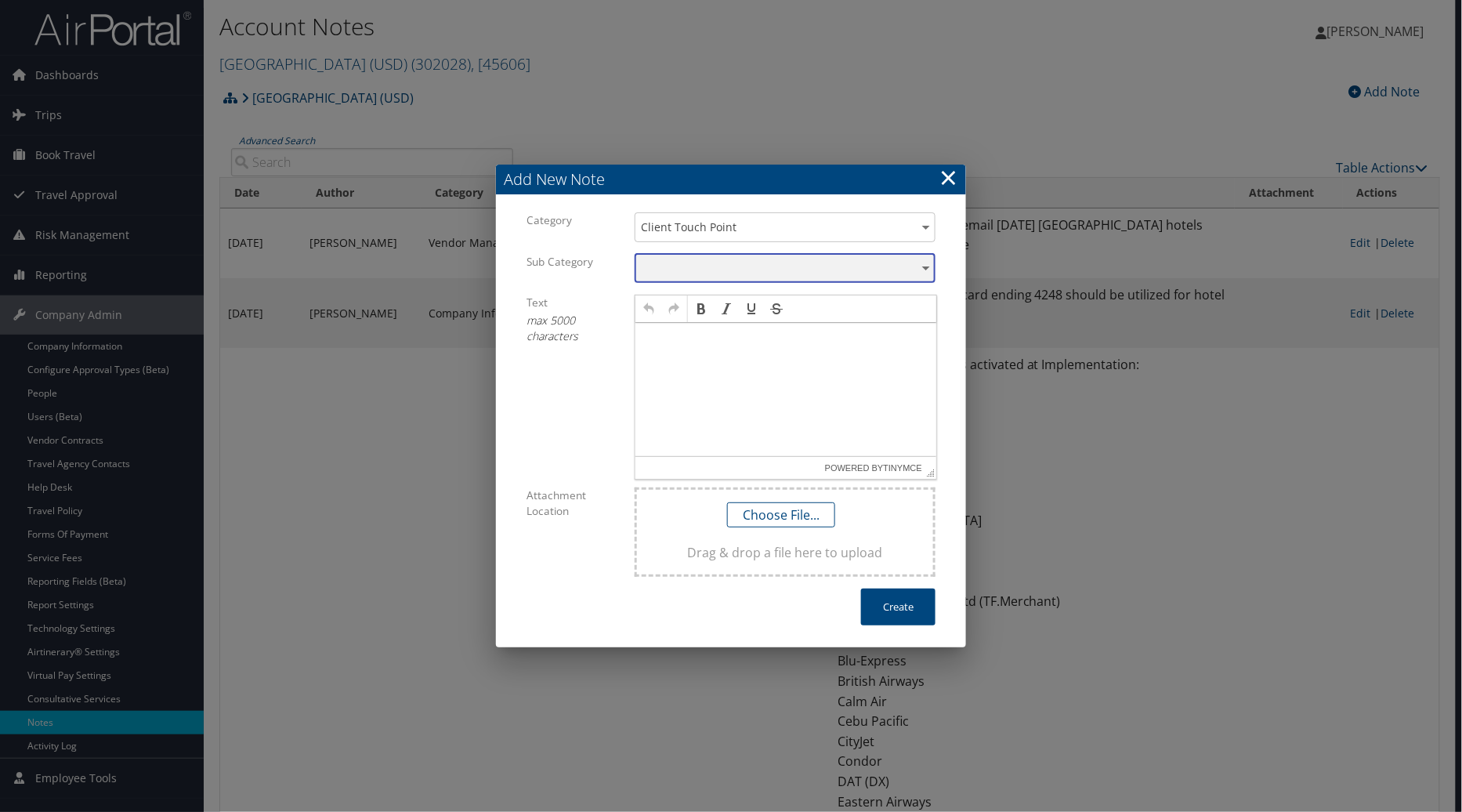
click at [678, 269] on div "​" at bounding box center [785, 269] width 301 height 29
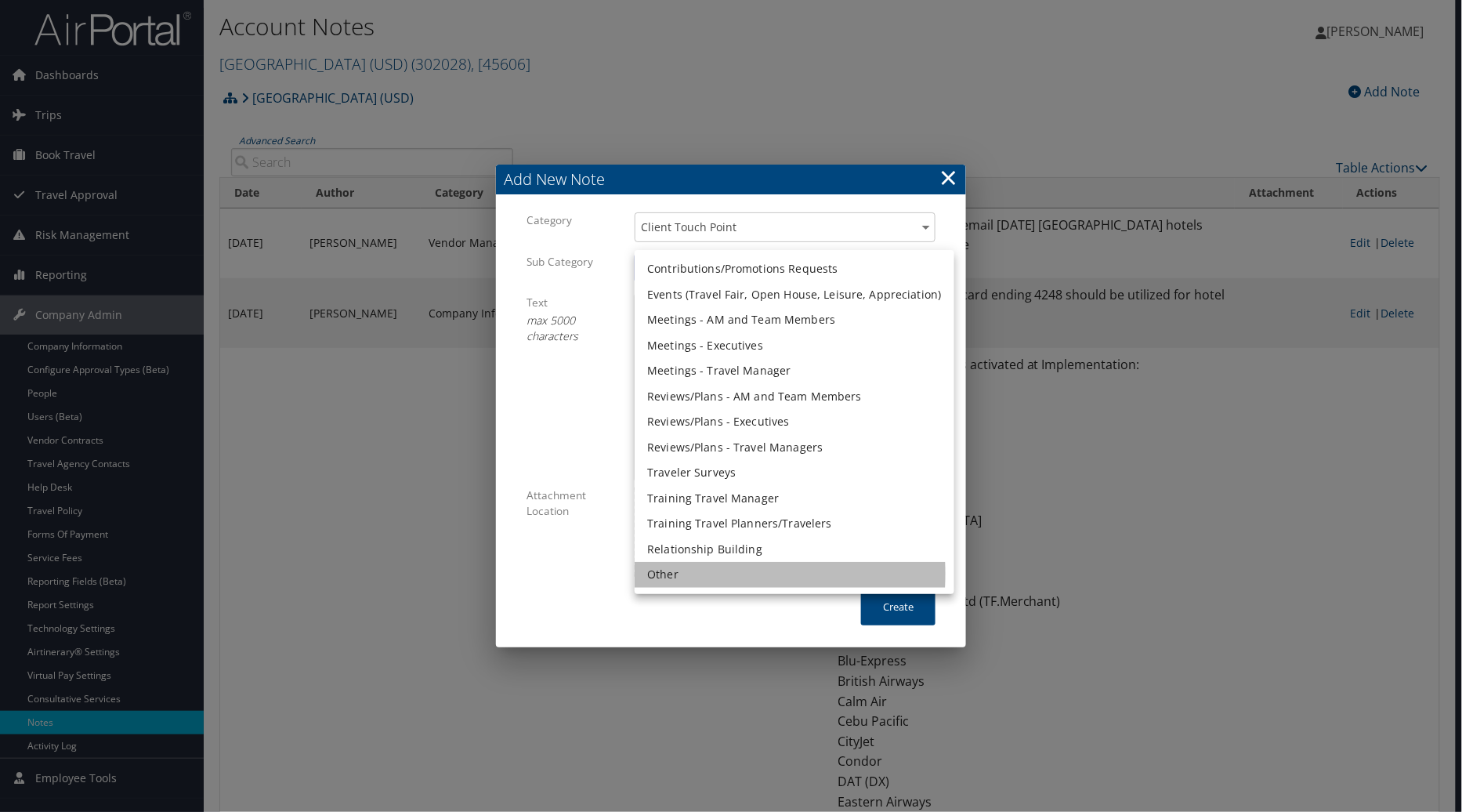
click at [672, 574] on li "Other" at bounding box center [794, 575] width 319 height 26
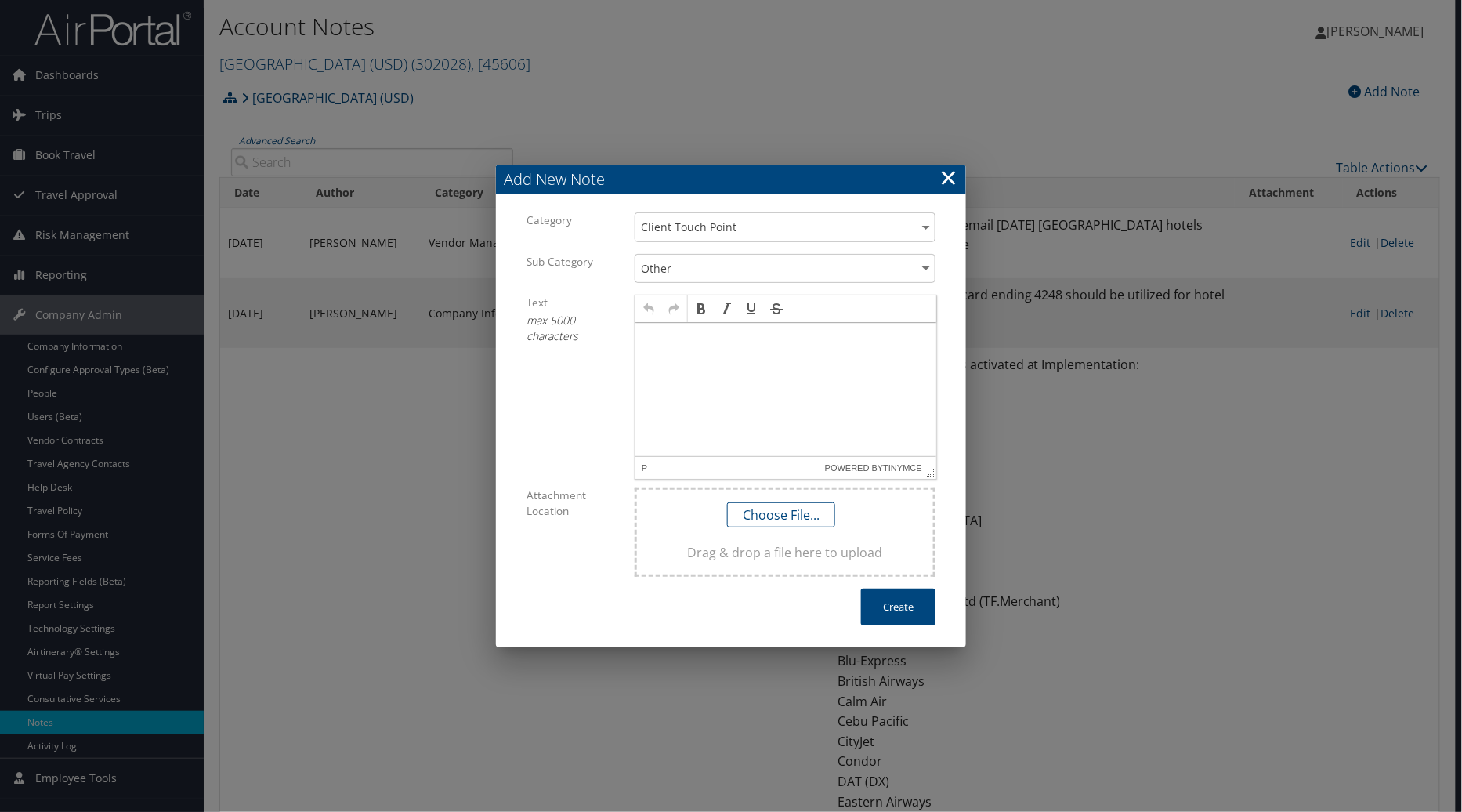
click at [667, 343] on html at bounding box center [785, 337] width 301 height 31
click at [900, 605] on button "Create" at bounding box center [898, 607] width 74 height 37
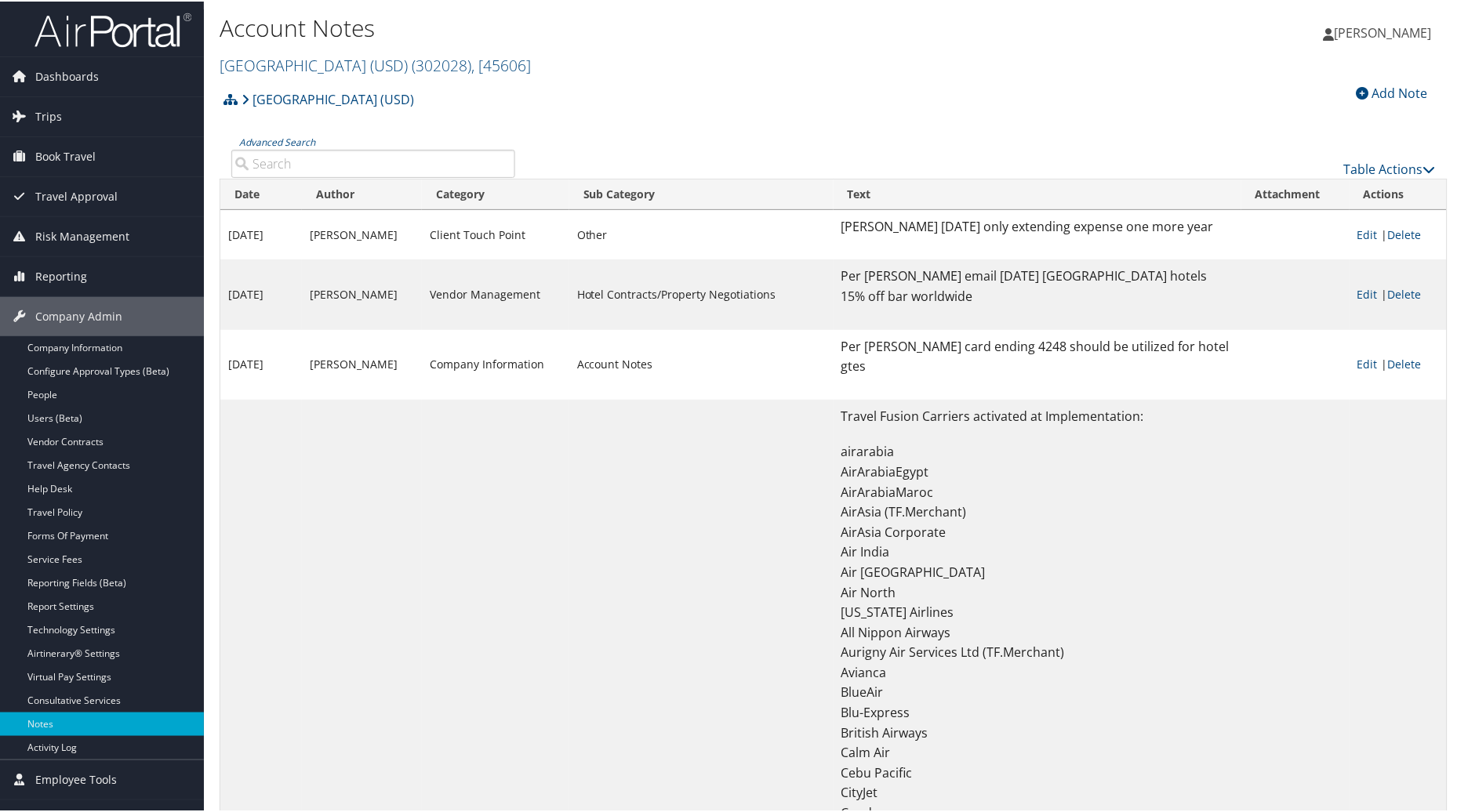
click at [1257, 89] on div "Add Note" at bounding box center [1140, 92] width 590 height 19
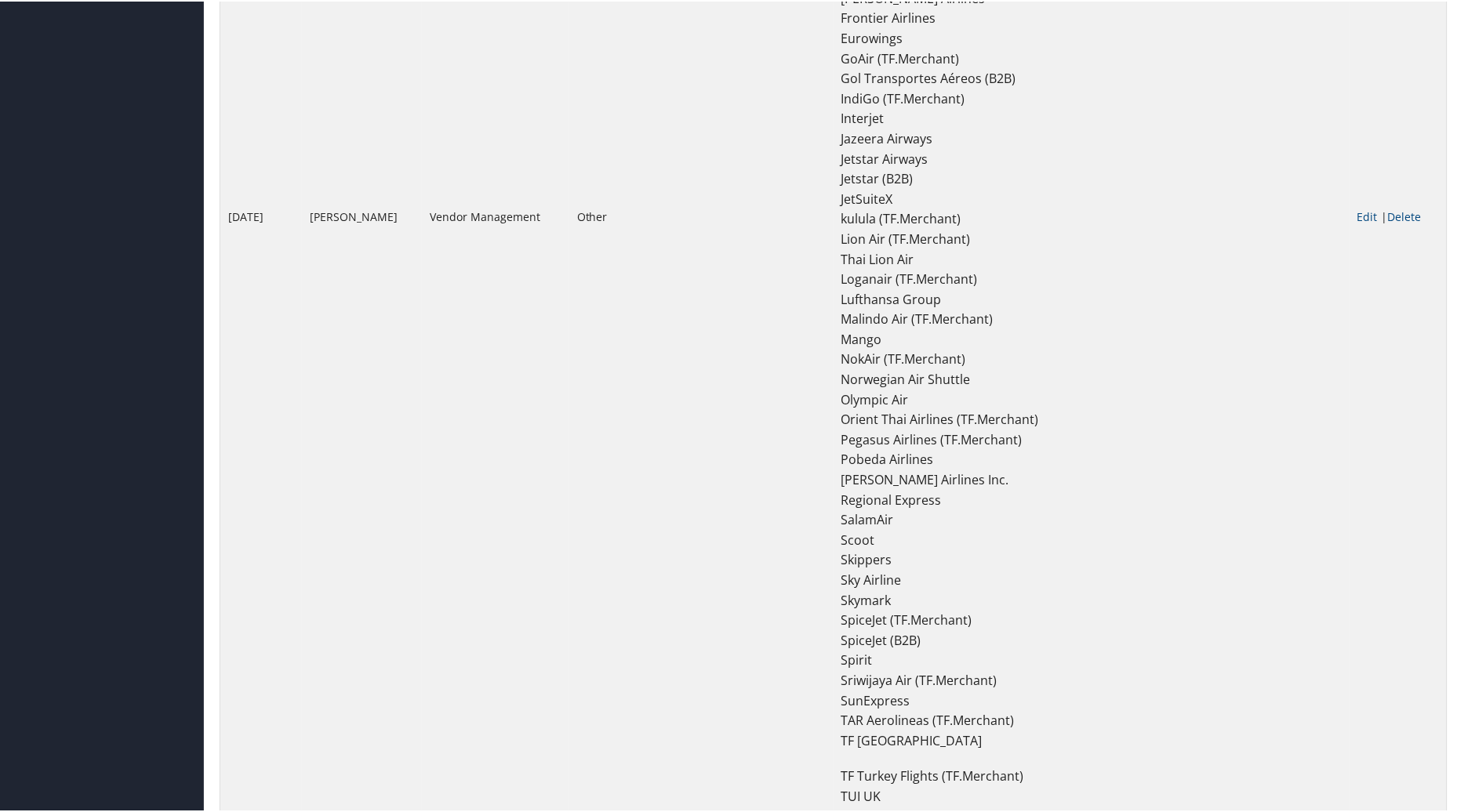
scroll to position [1054, 0]
